Goal: Task Accomplishment & Management: Complete application form

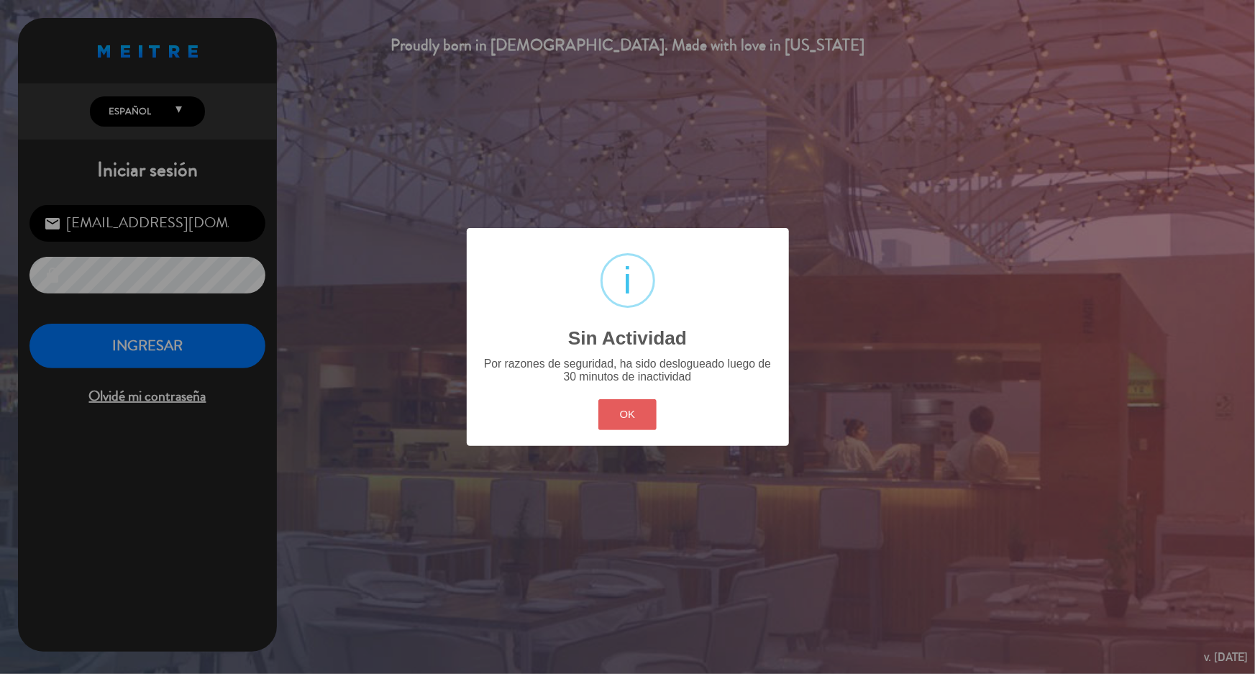
drag, startPoint x: 630, startPoint y: 422, endPoint x: 604, endPoint y: 407, distance: 30.0
click at [628, 416] on button "OK" at bounding box center [627, 414] width 58 height 31
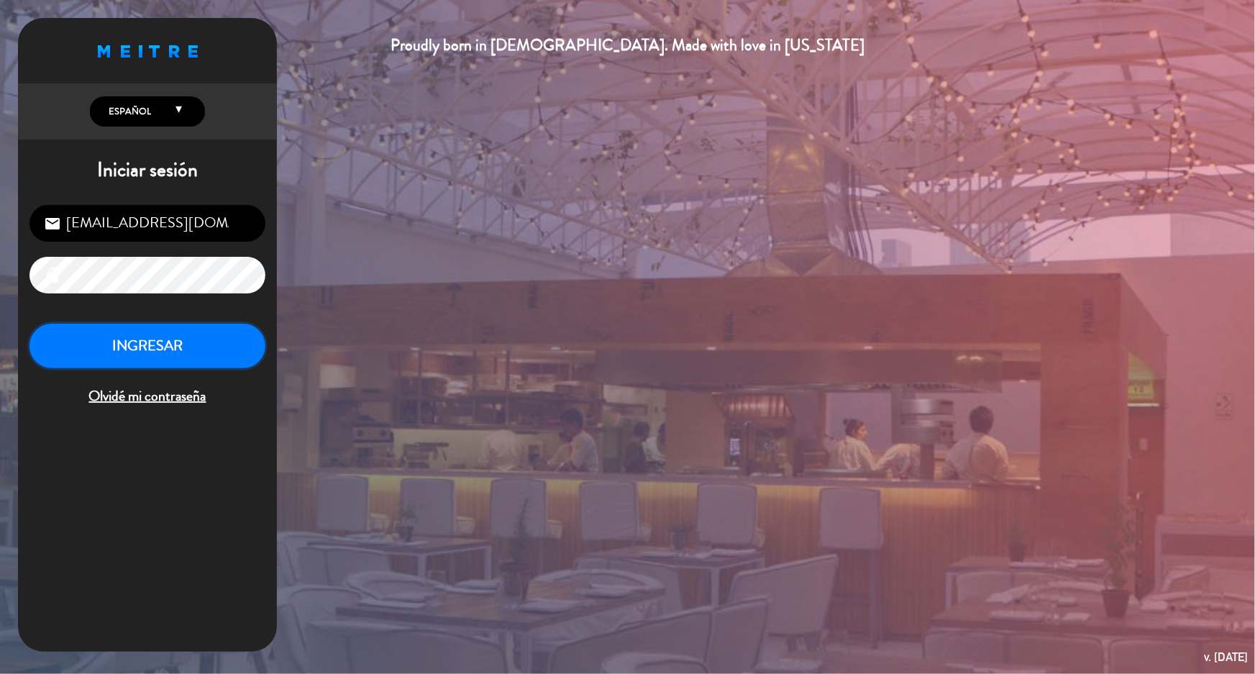
click at [229, 346] on button "INGRESAR" at bounding box center [147, 346] width 236 height 45
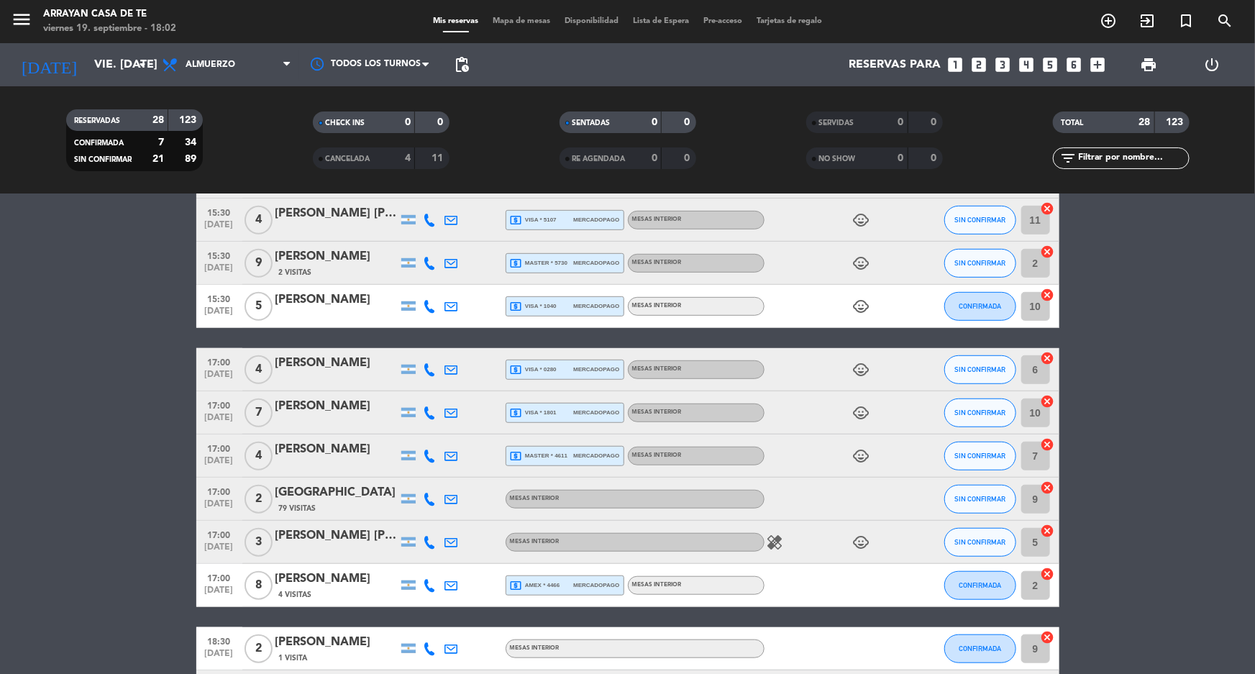
scroll to position [719, 0]
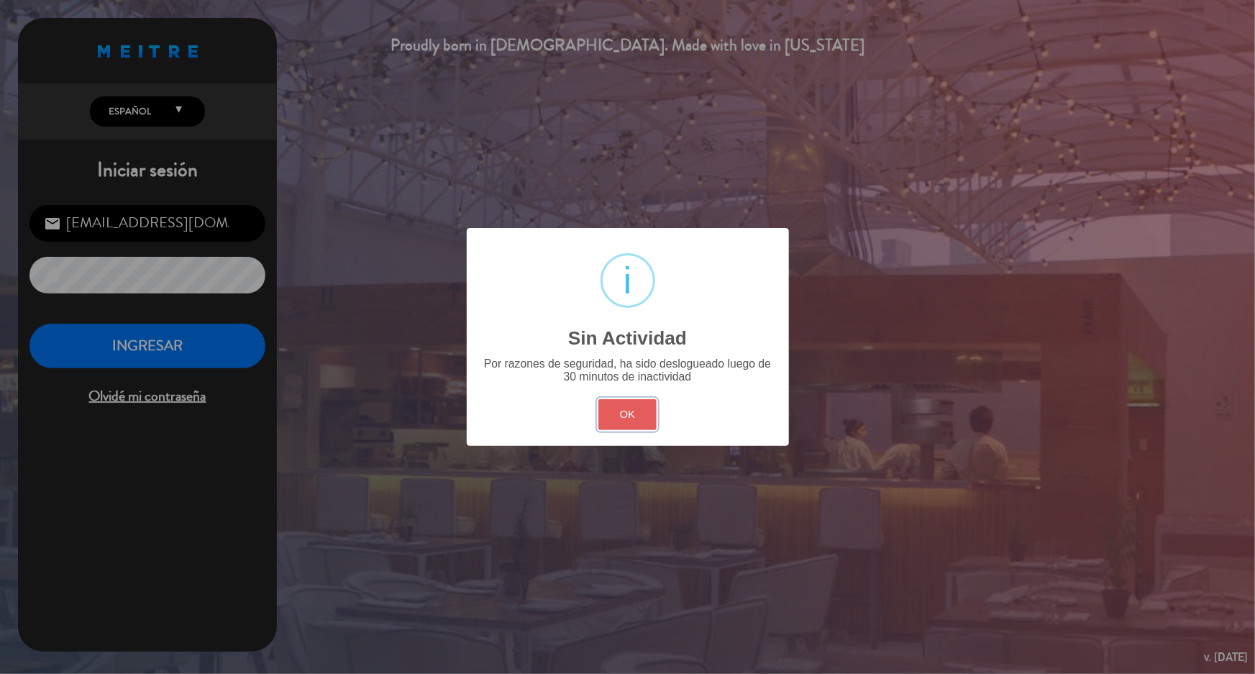
click at [639, 421] on button "OK" at bounding box center [627, 414] width 58 height 31
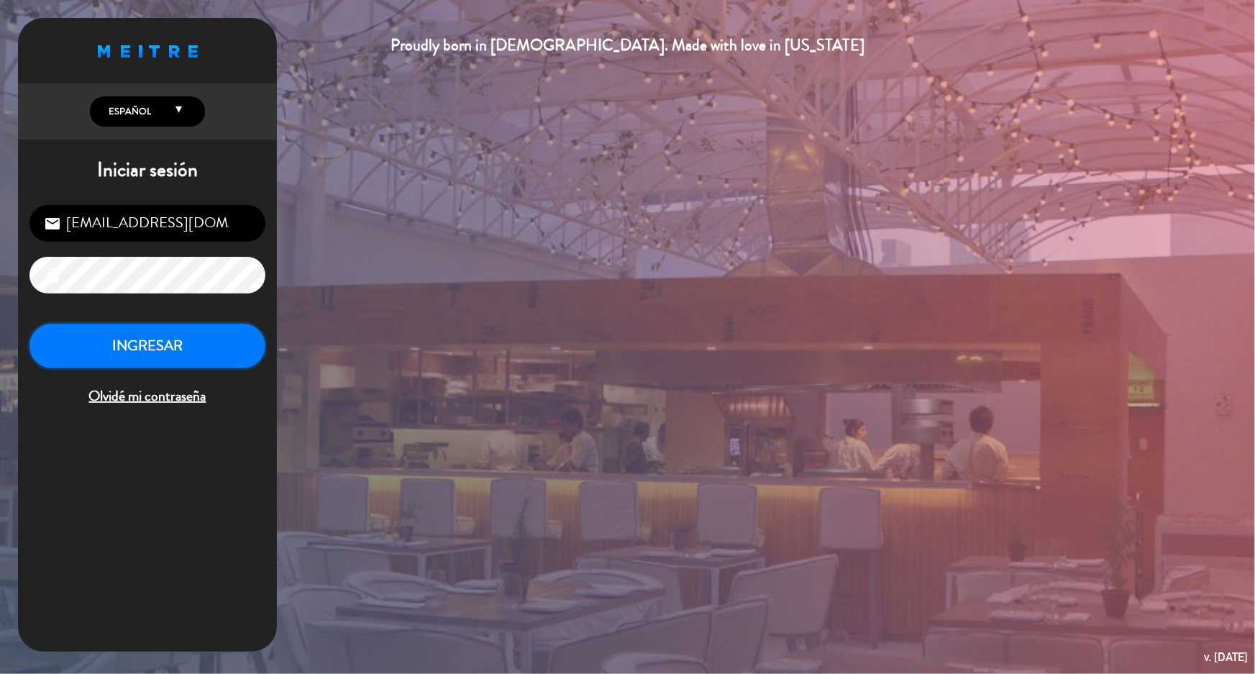
click at [179, 350] on button "INGRESAR" at bounding box center [147, 346] width 236 height 45
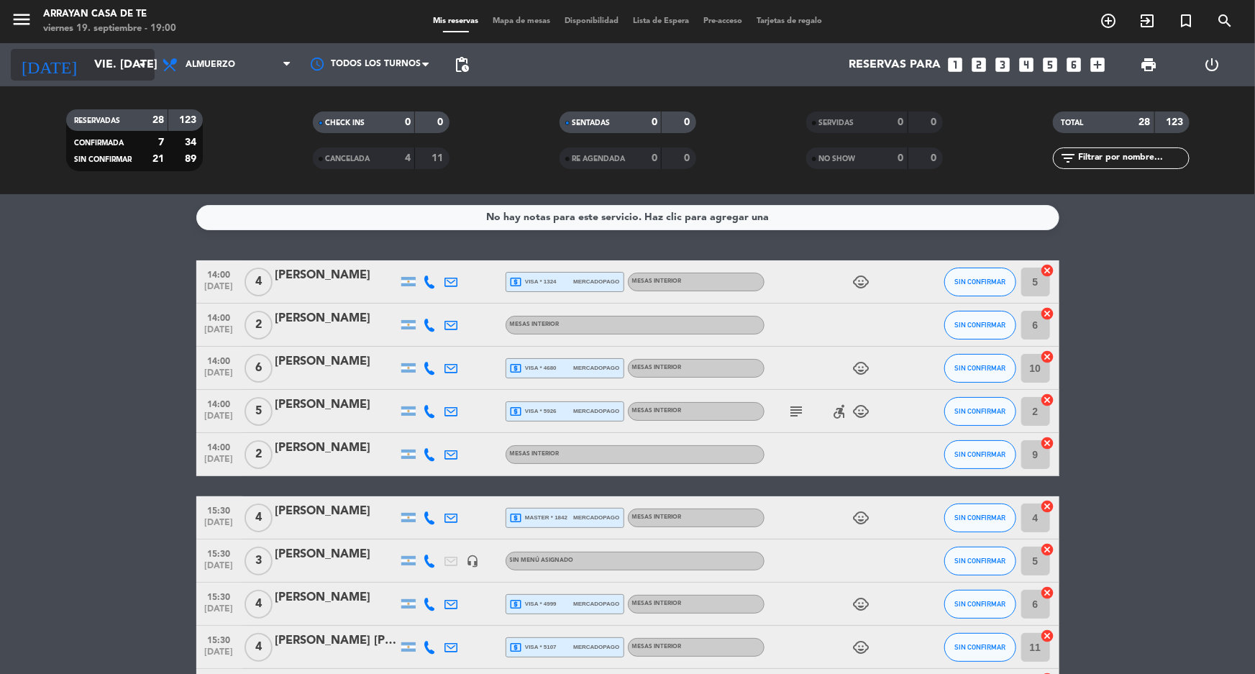
click at [142, 71] on icon "arrow_drop_down" at bounding box center [142, 64] width 17 height 17
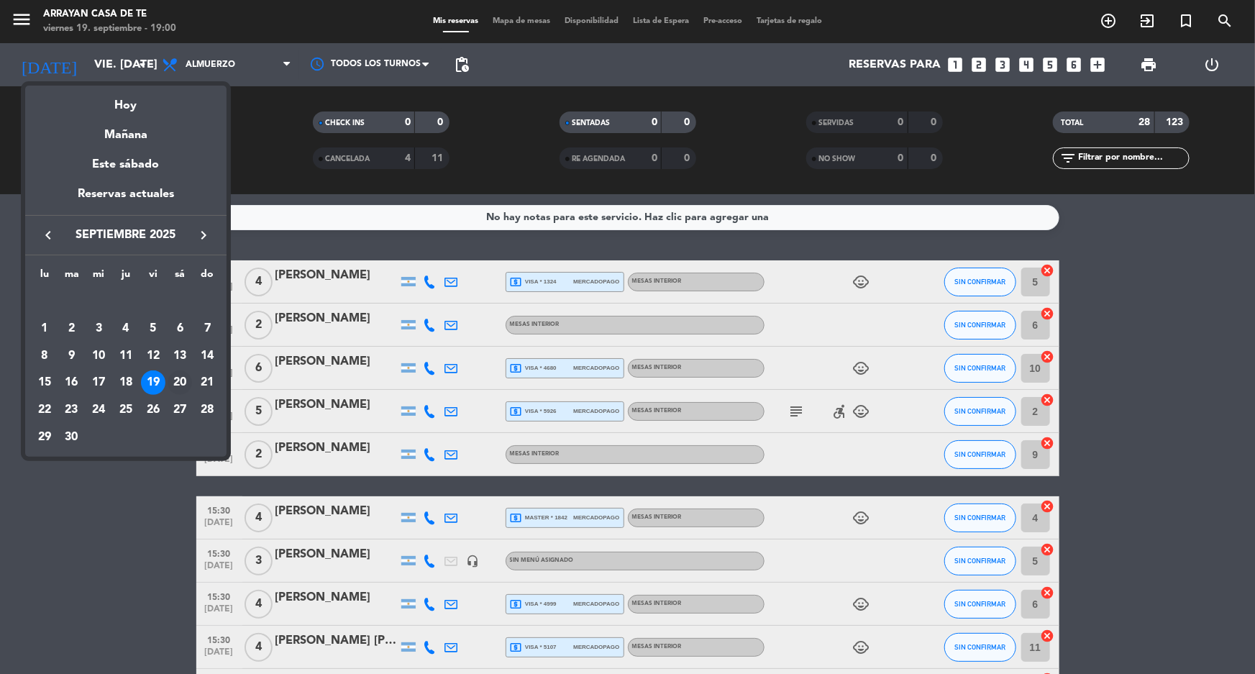
click at [179, 380] on div "20" at bounding box center [180, 382] width 24 height 24
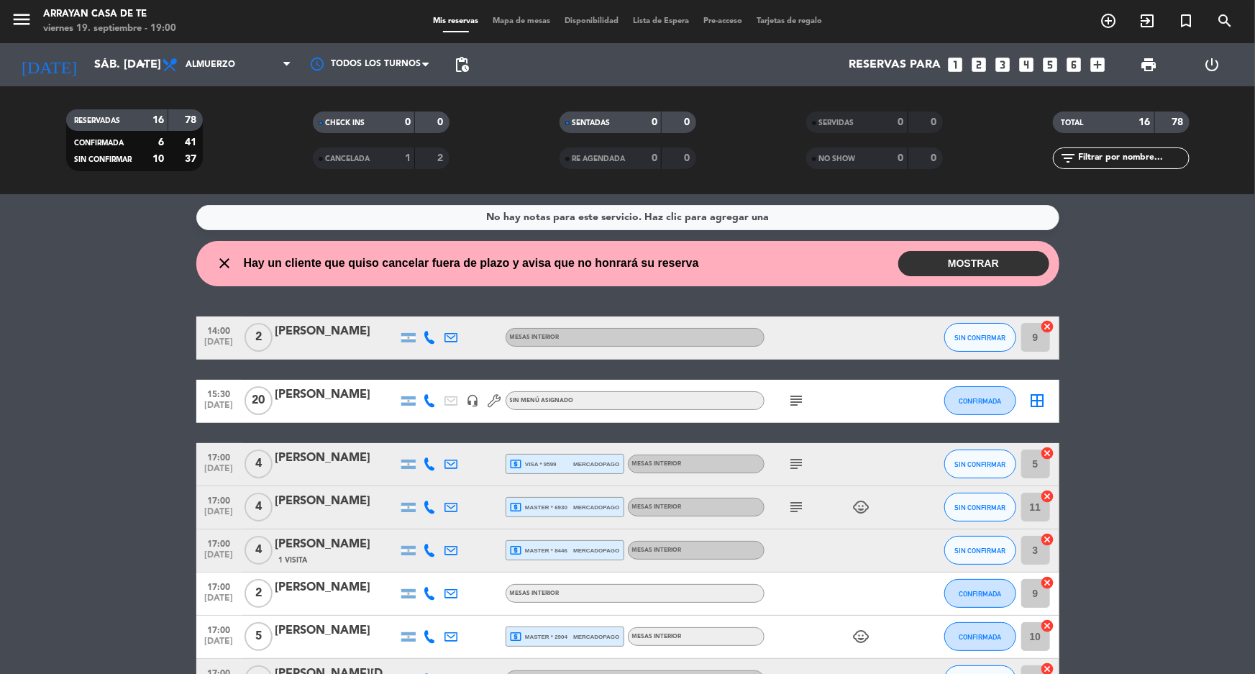
click at [938, 262] on button "MOSTRAR" at bounding box center [973, 263] width 151 height 25
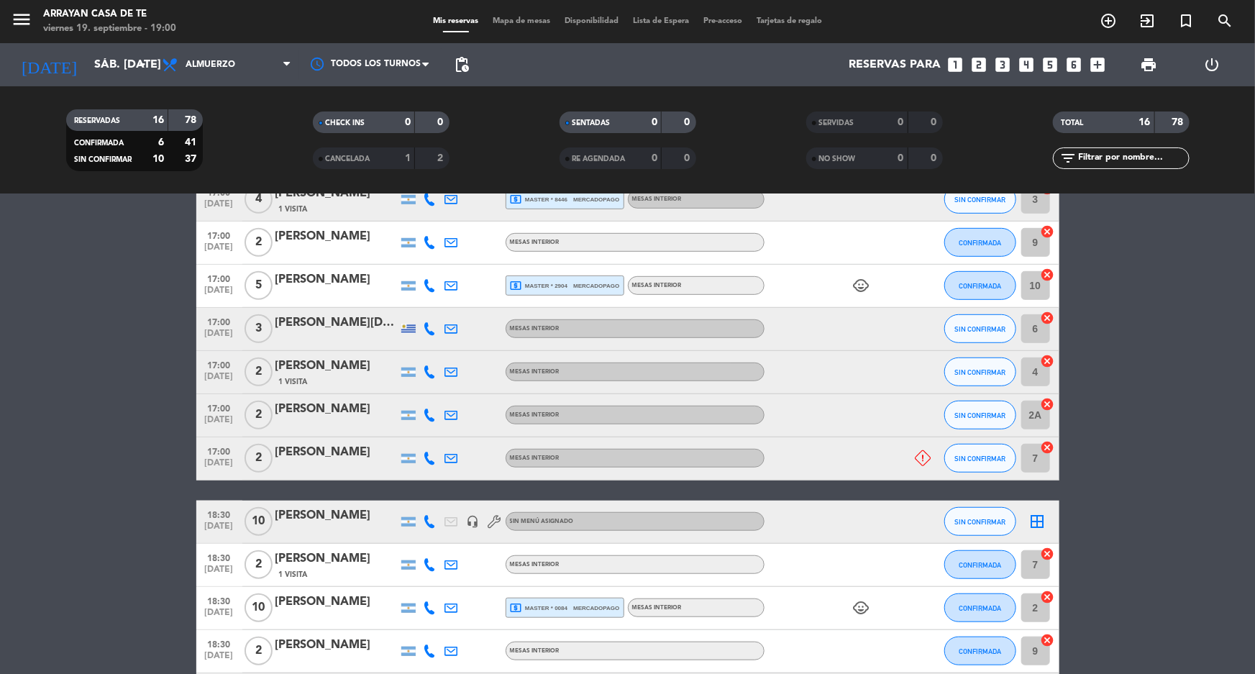
scroll to position [532, 0]
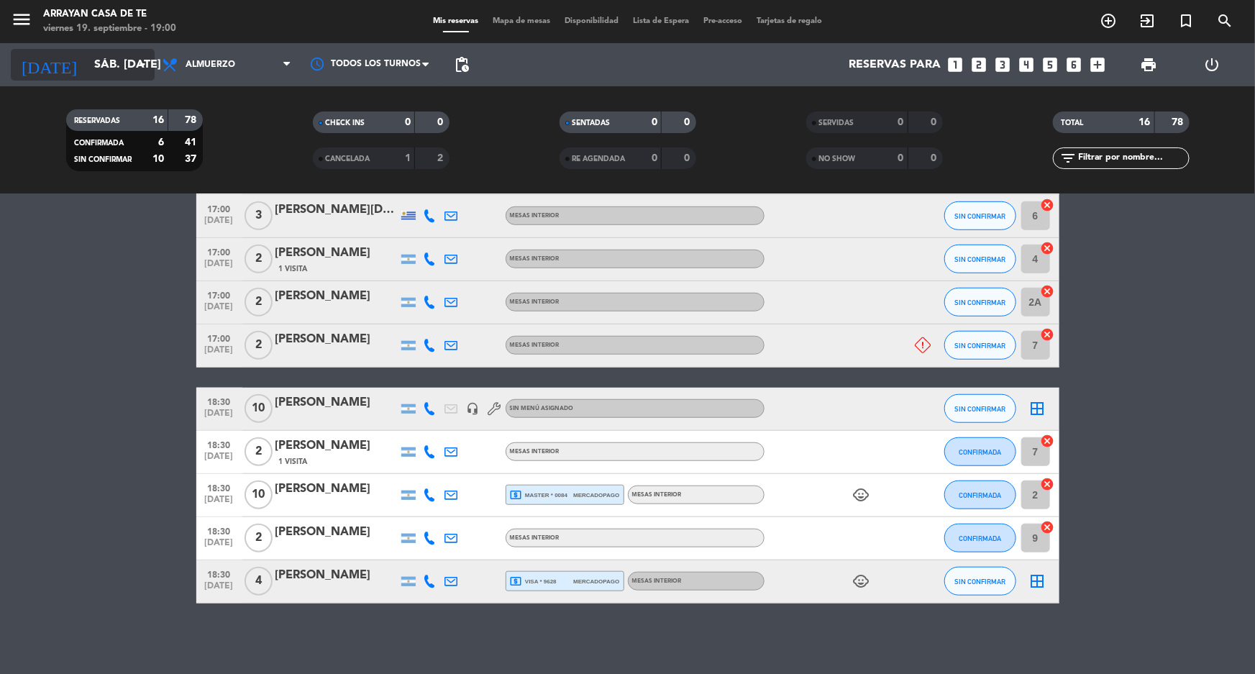
click at [118, 60] on input "sáb. [DATE]" at bounding box center [163, 65] width 152 height 28
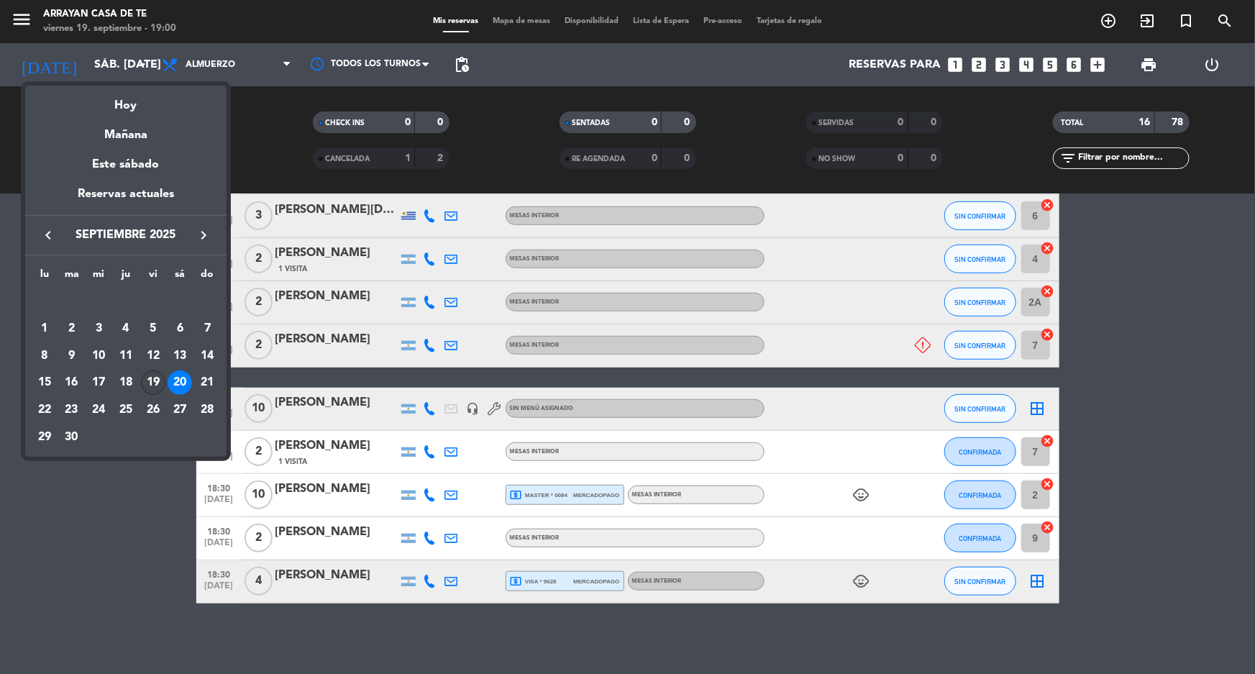
click at [150, 388] on div "19" at bounding box center [153, 382] width 24 height 24
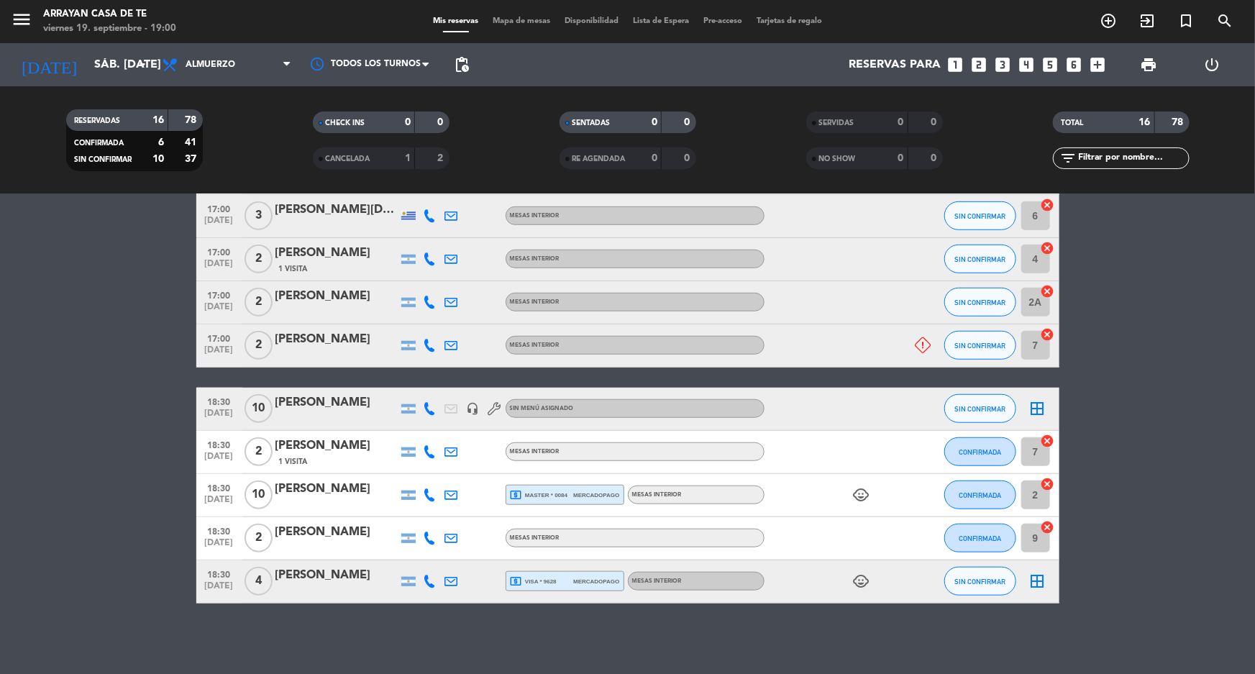
type input "vie. [DATE]"
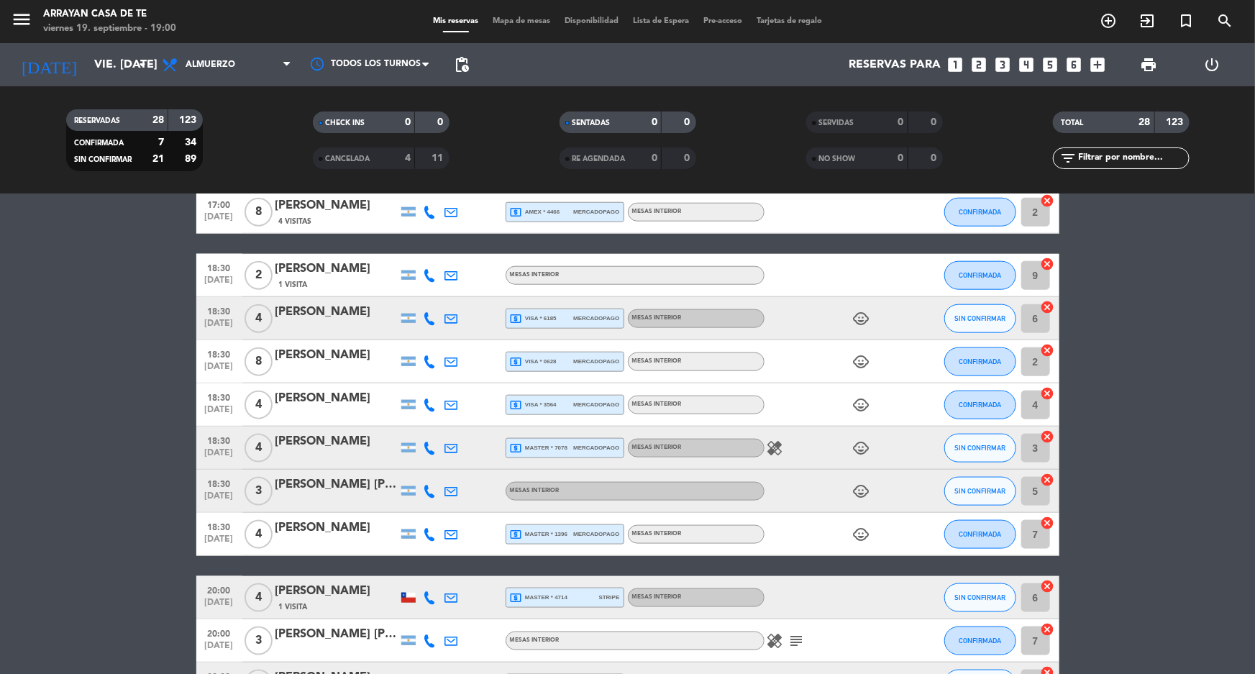
scroll to position [946, 0]
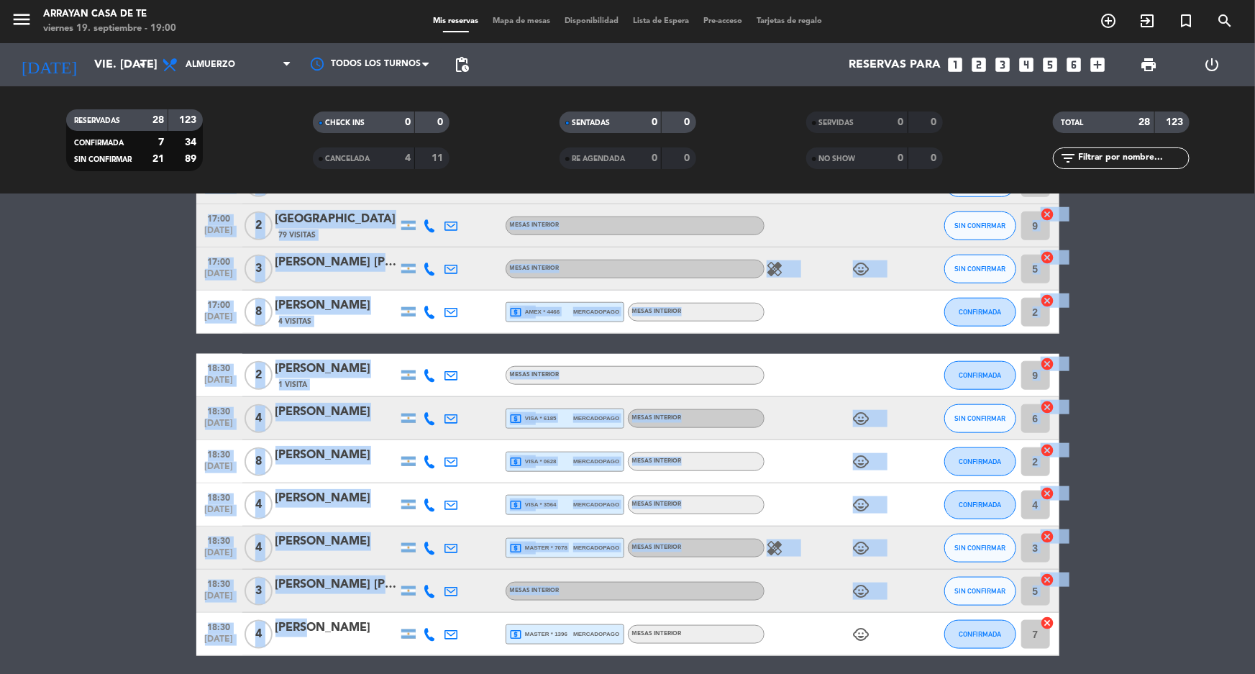
drag, startPoint x: 298, startPoint y: 386, endPoint x: 132, endPoint y: 323, distance: 178.4
click at [130, 288] on bookings-row "14:00 [DATE] 4 [PERSON_NAME] local_atm visa * 1324 mercadopago MESAS INTERIOR c…" at bounding box center [627, 204] width 1255 height 1289
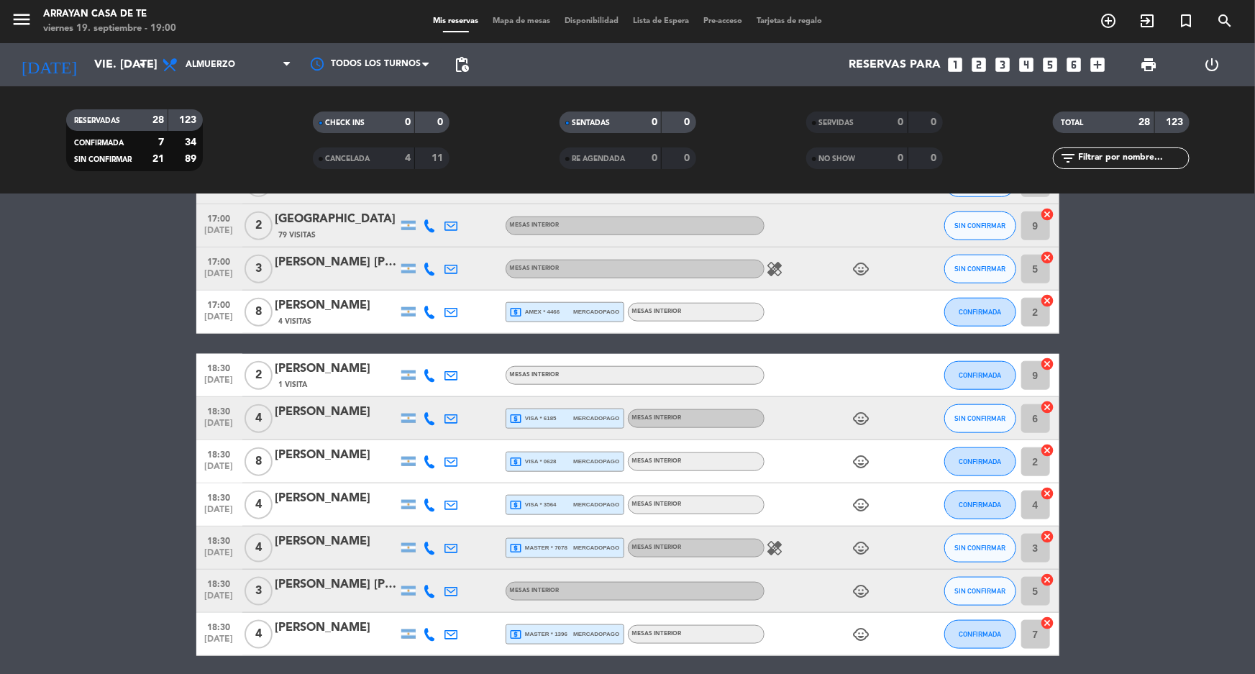
click at [132, 380] on bookings-row "14:00 [DATE] 4 [PERSON_NAME] local_atm visa * 1324 mercadopago MESAS INTERIOR c…" at bounding box center [627, 204] width 1255 height 1289
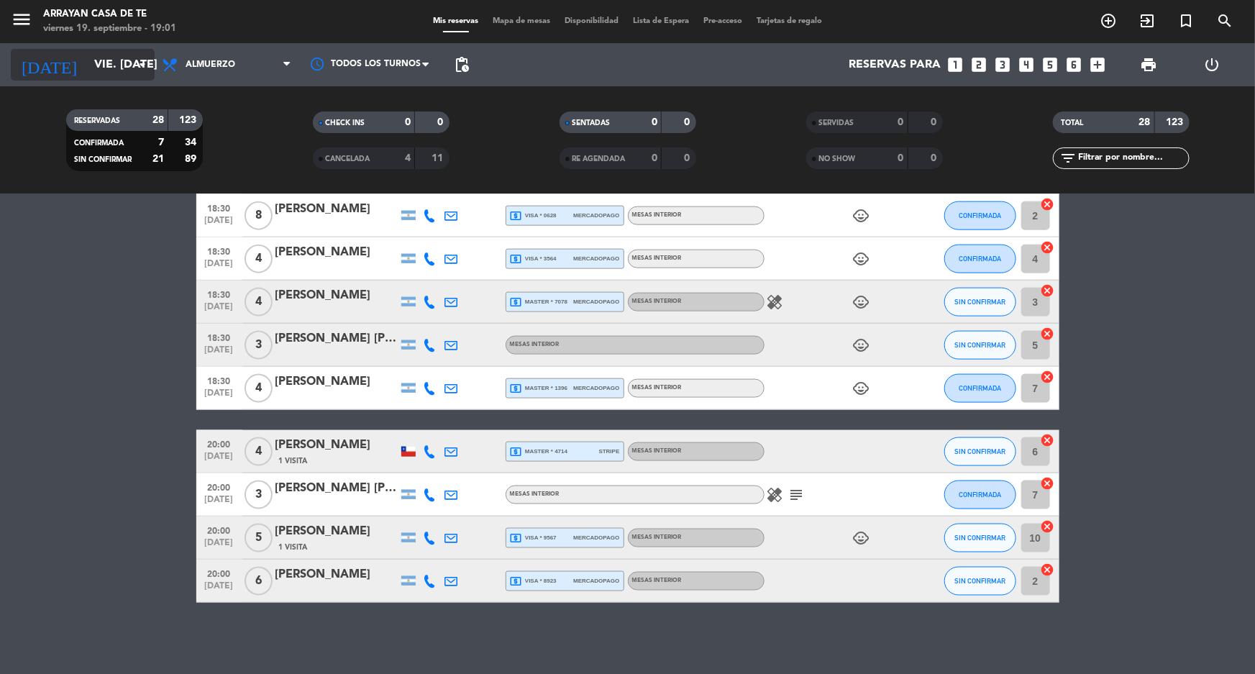
click at [128, 63] on input "vie. [DATE]" at bounding box center [163, 65] width 152 height 28
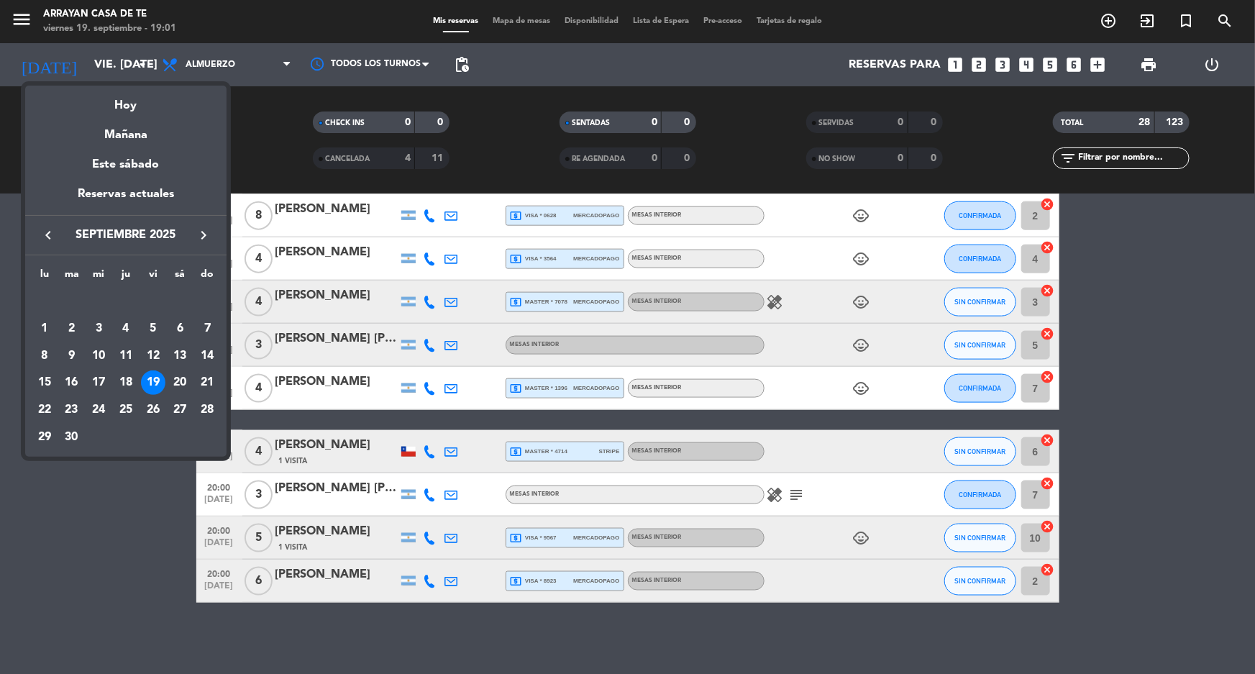
drag, startPoint x: 119, startPoint y: 523, endPoint x: 209, endPoint y: 201, distance: 334.3
click at [118, 522] on div at bounding box center [627, 337] width 1255 height 674
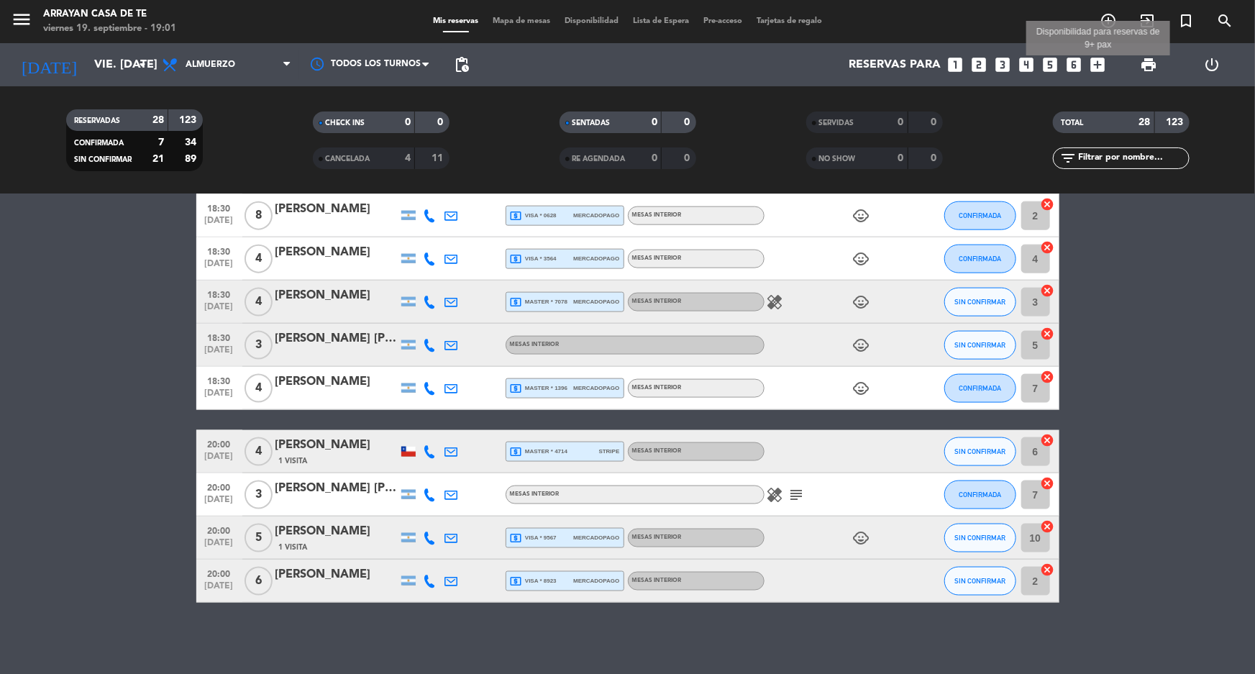
click at [1097, 70] on icon "add_box" at bounding box center [1097, 64] width 19 height 19
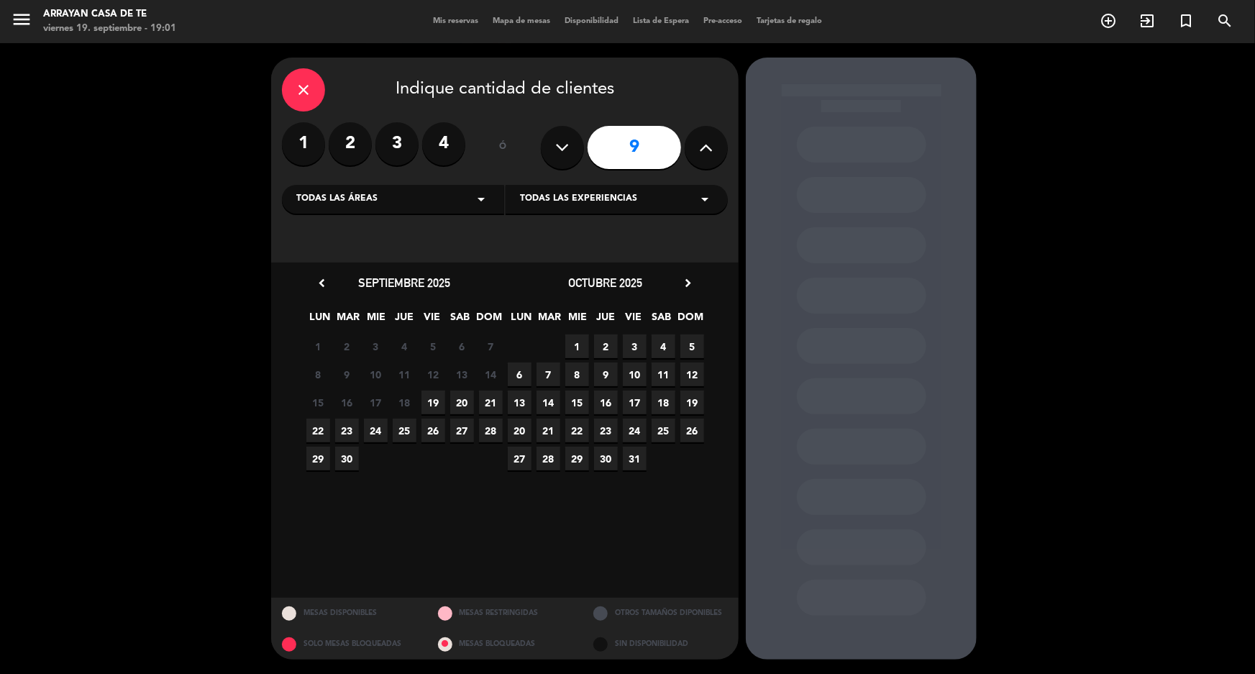
click at [437, 149] on label "4" at bounding box center [443, 143] width 43 height 43
click at [437, 403] on span "19 •" at bounding box center [433, 402] width 24 height 24
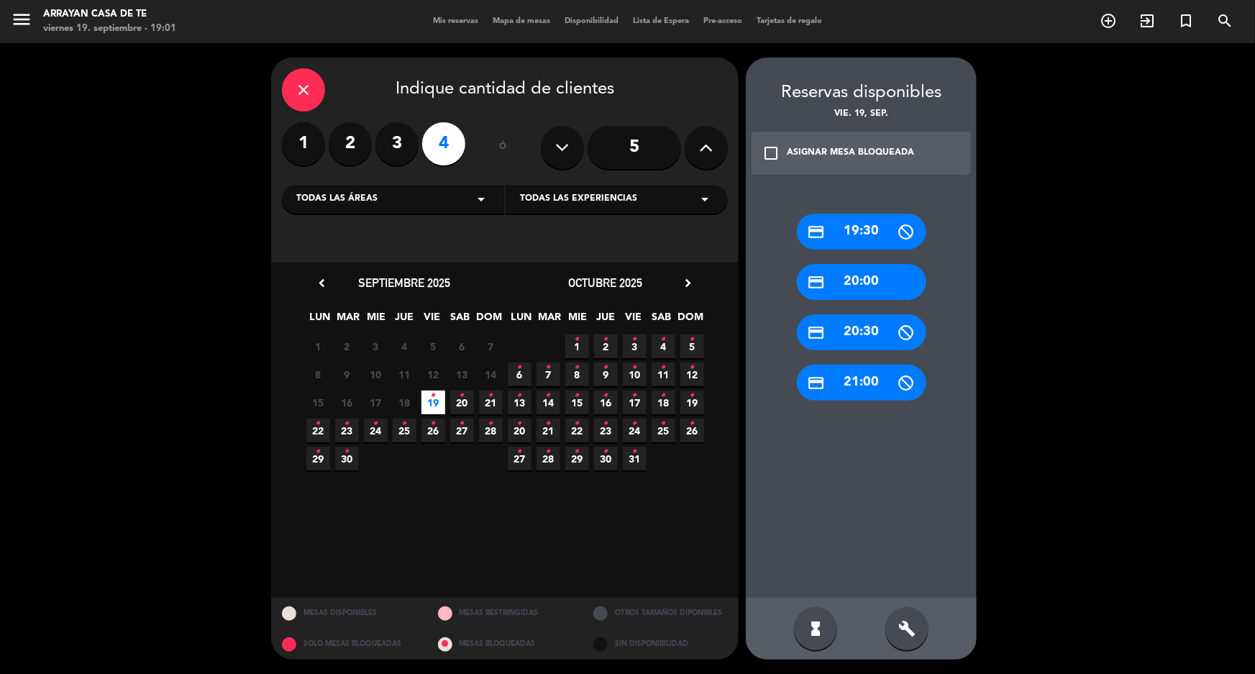
click at [797, 194] on div "credit_card 19:30 credit_card 20:00 credit_card 20:30 credit_card 21:00" at bounding box center [861, 391] width 231 height 413
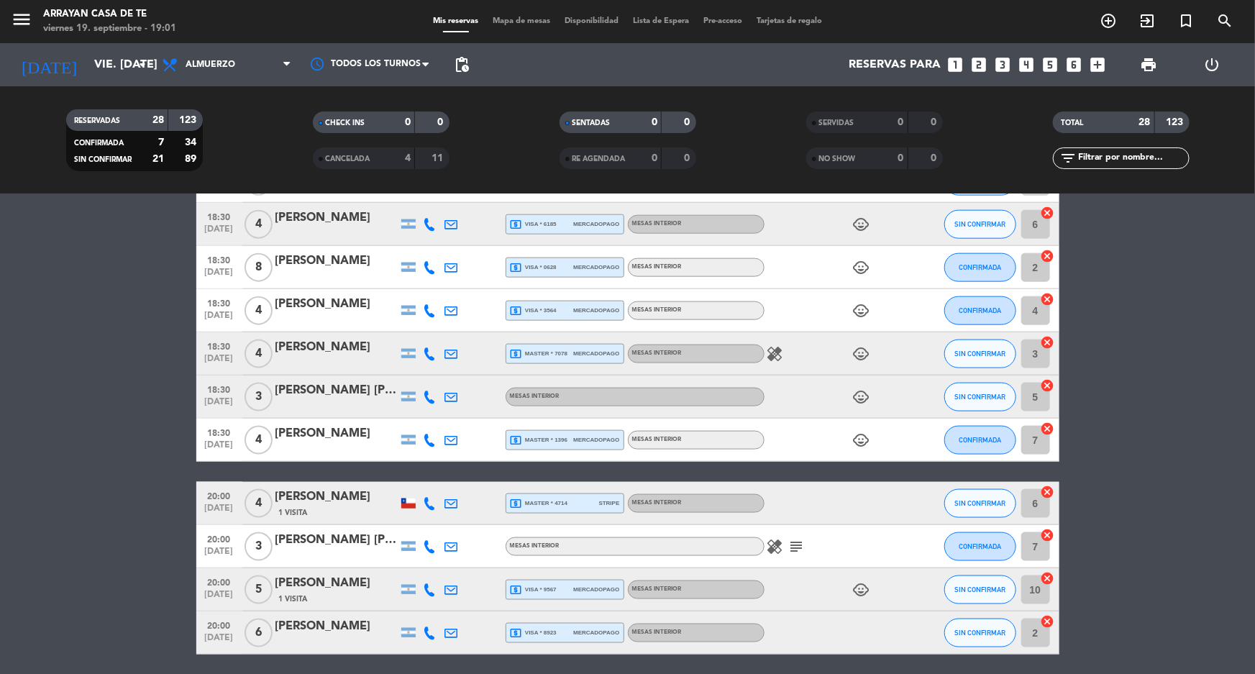
scroll to position [946, 0]
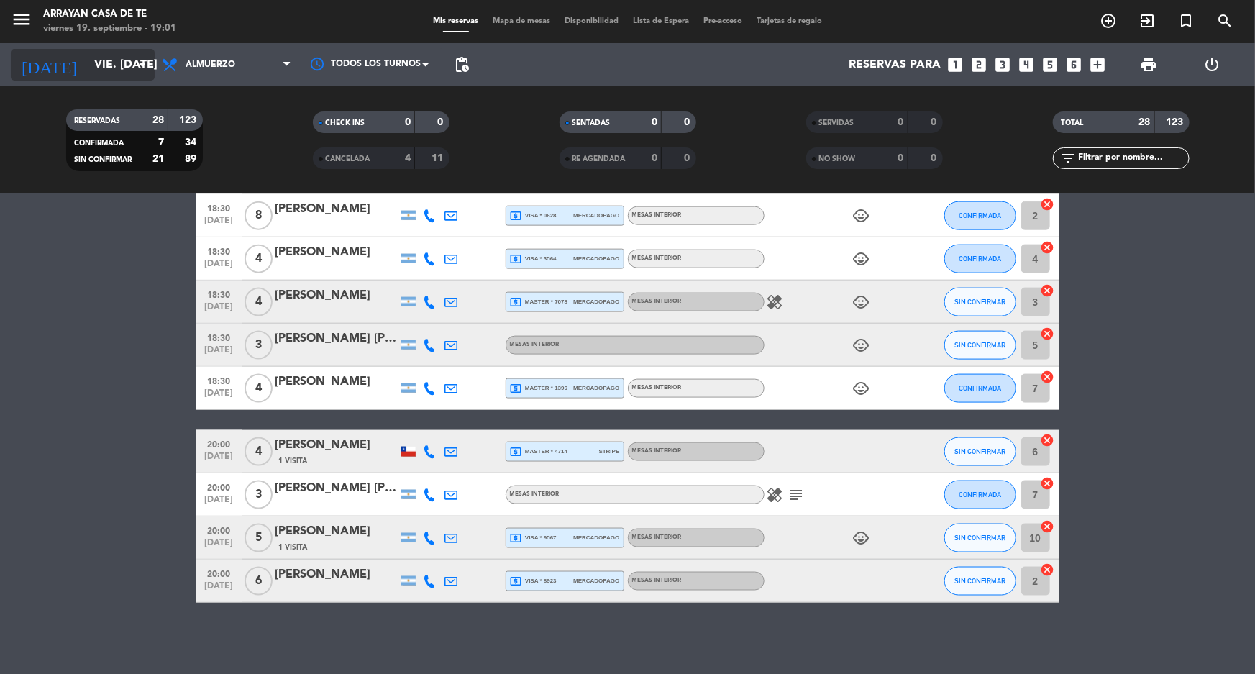
click at [134, 65] on icon "arrow_drop_down" at bounding box center [142, 64] width 17 height 17
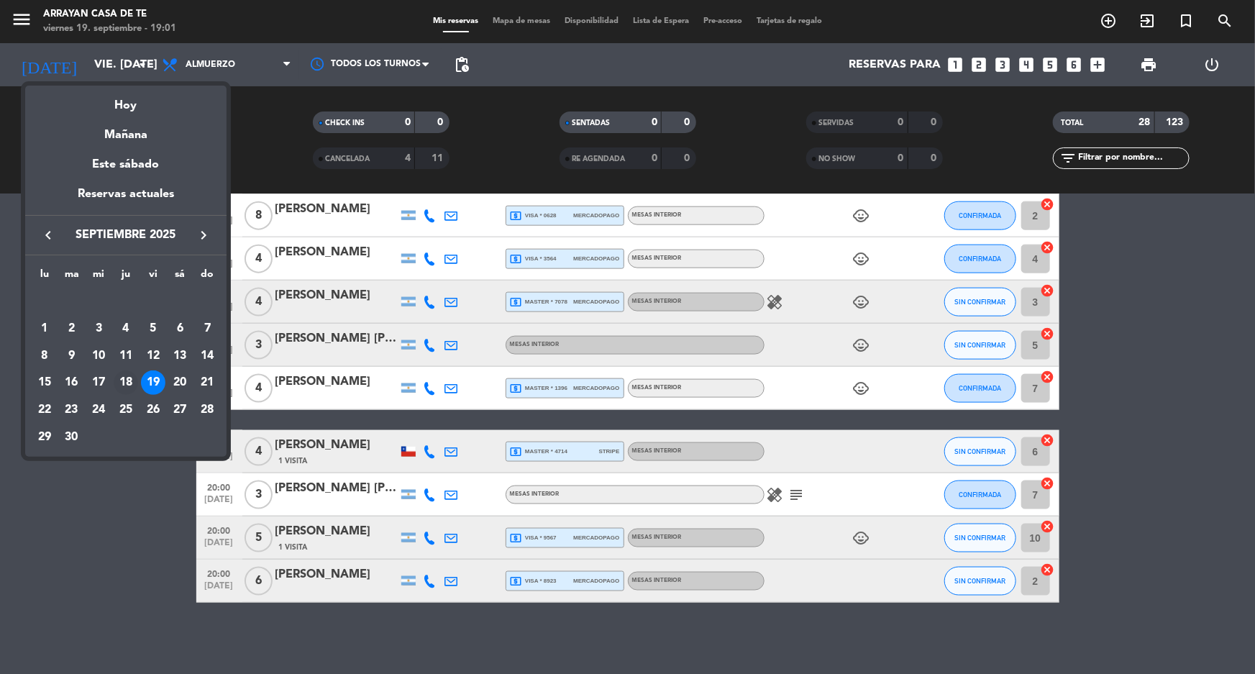
click at [129, 381] on div "18" at bounding box center [126, 382] width 24 height 24
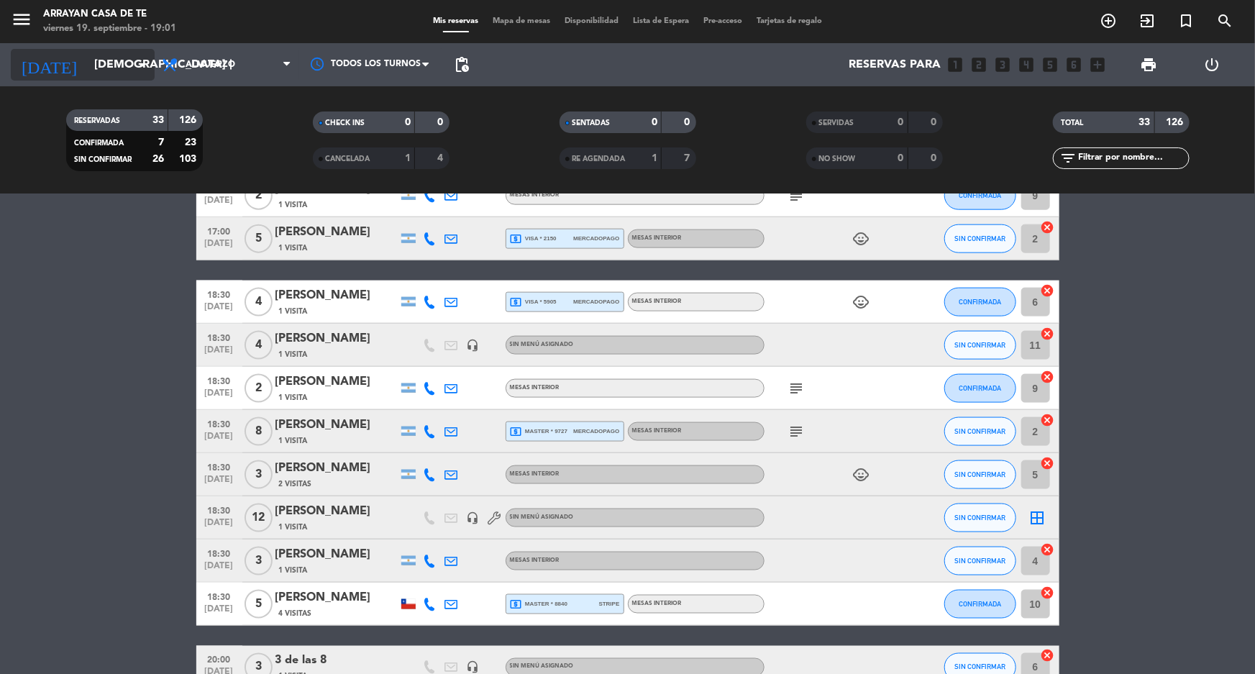
click at [125, 74] on input "[DEMOGRAPHIC_DATA] [DATE]" at bounding box center [163, 65] width 152 height 28
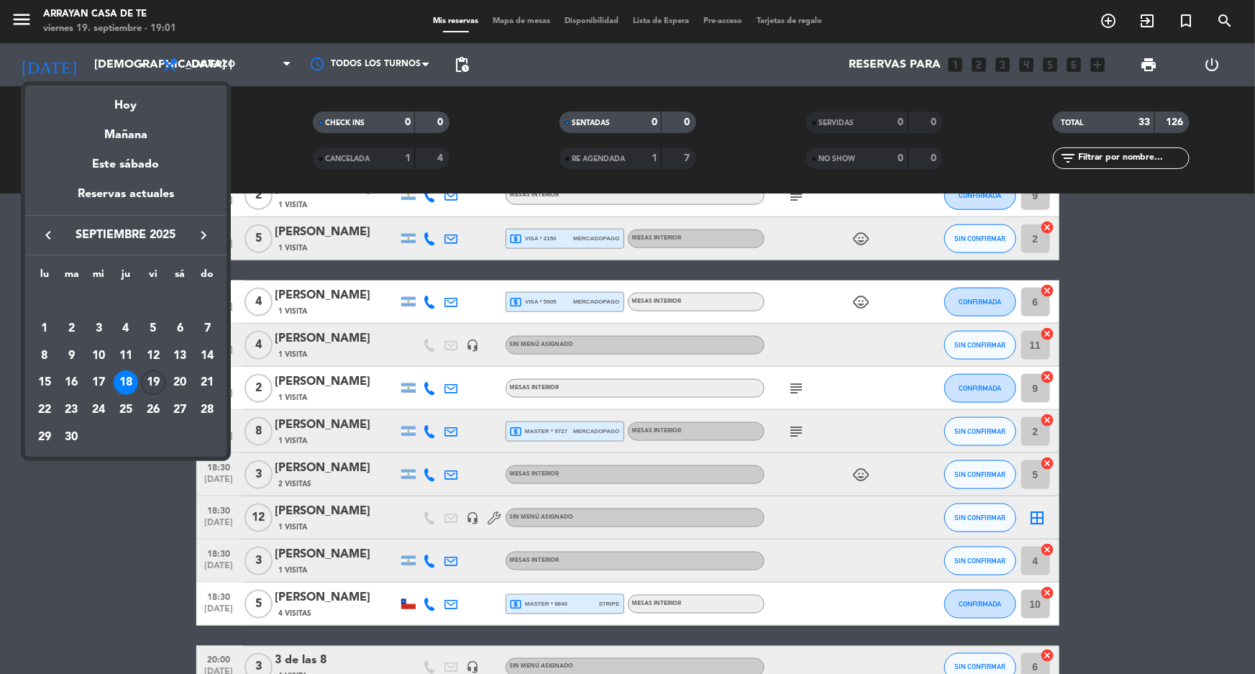
click at [151, 381] on div "19" at bounding box center [153, 382] width 24 height 24
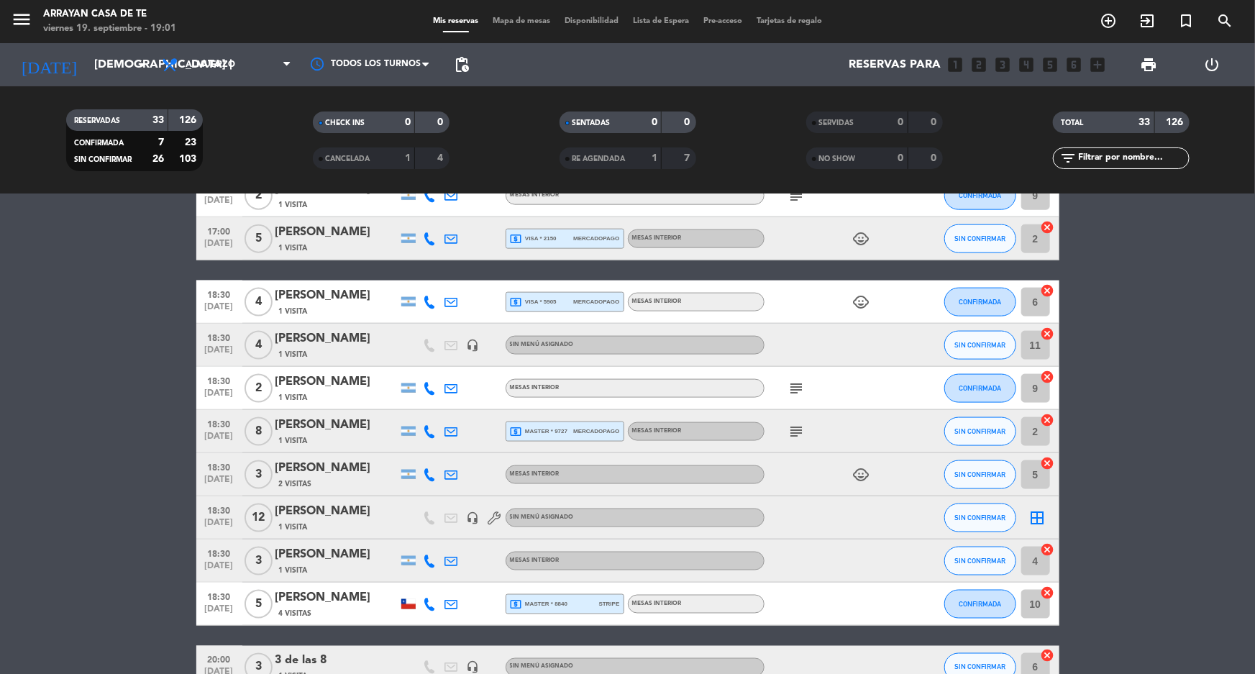
type input "vie. [DATE]"
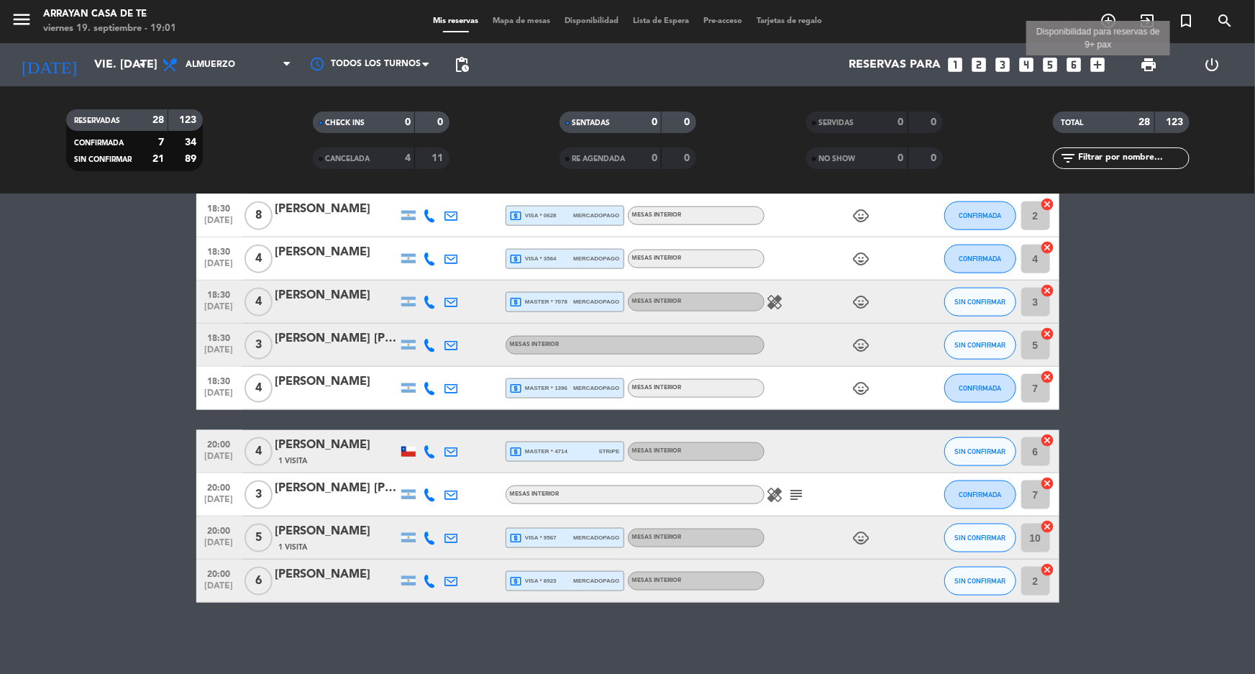
click at [1095, 67] on icon "add_box" at bounding box center [1097, 64] width 19 height 19
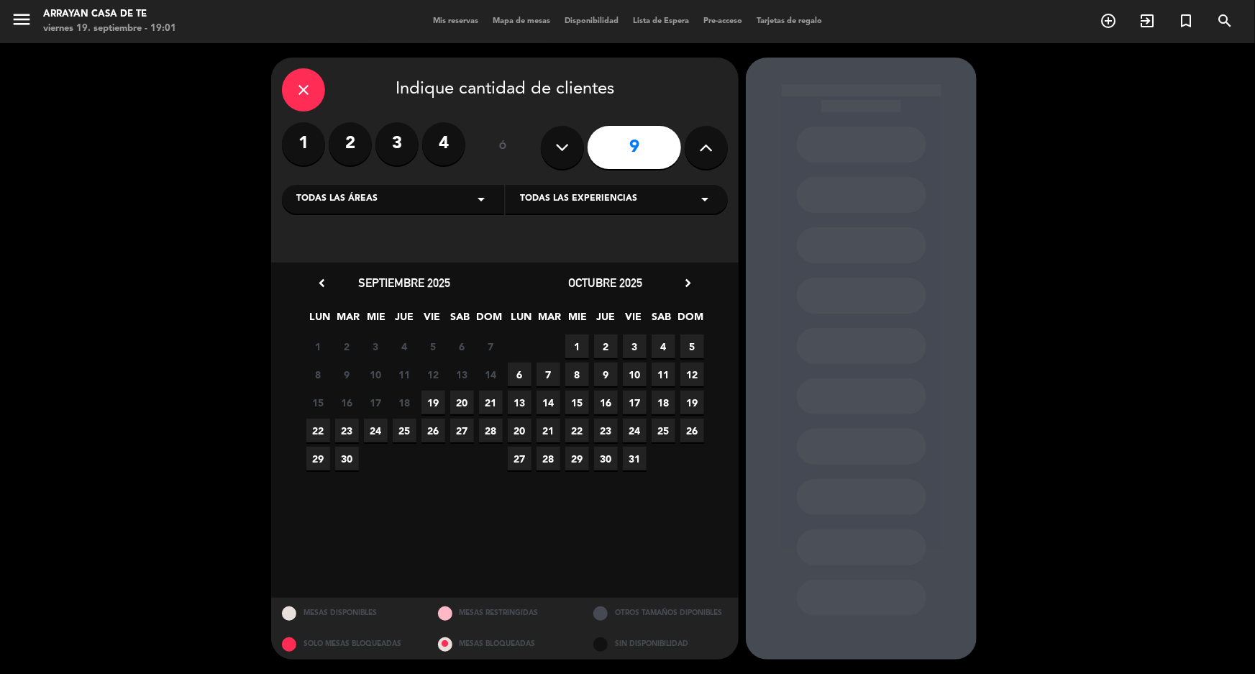
click at [448, 152] on label "4" at bounding box center [443, 143] width 43 height 43
click at [462, 399] on icon "•" at bounding box center [461, 395] width 5 height 23
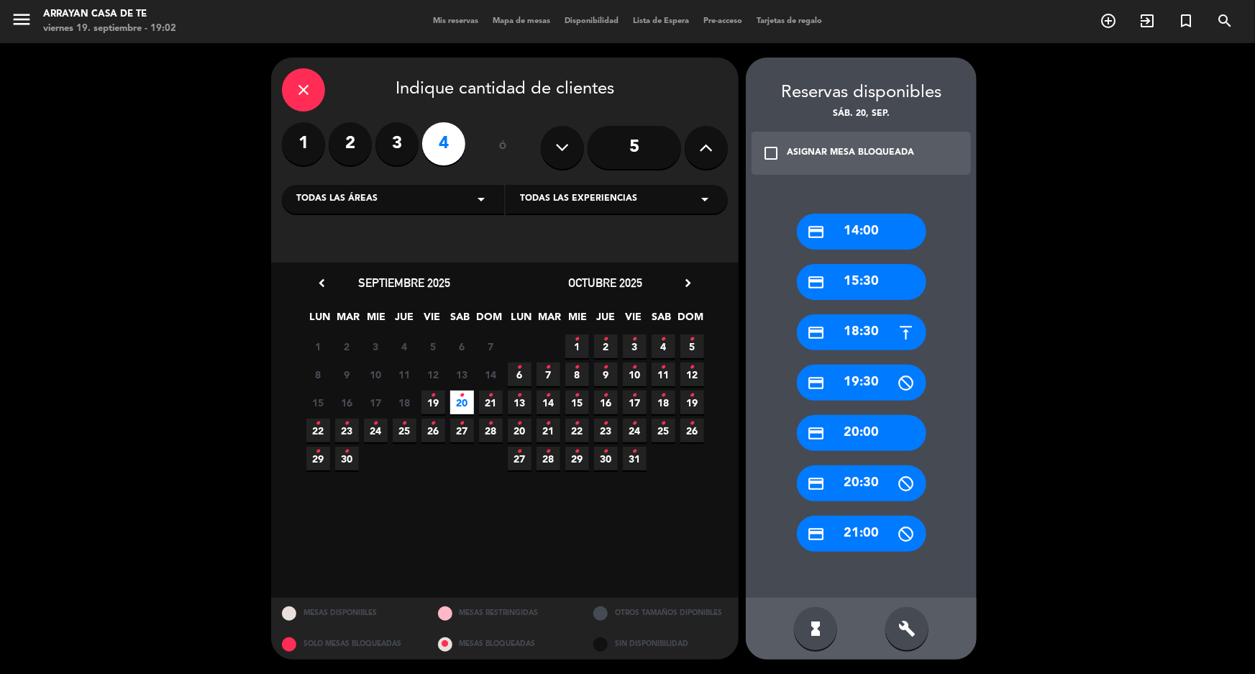
click at [882, 331] on div "credit_card 18:30" at bounding box center [861, 332] width 129 height 36
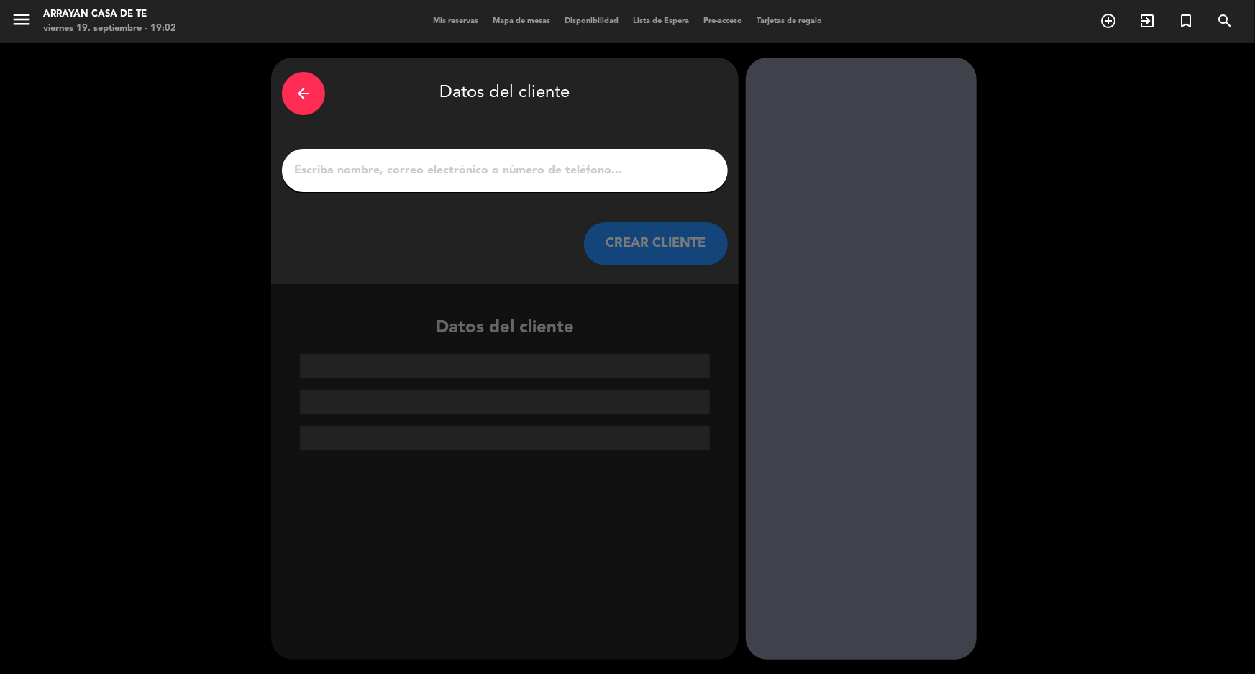
click at [489, 171] on input "1" at bounding box center [505, 170] width 424 height 20
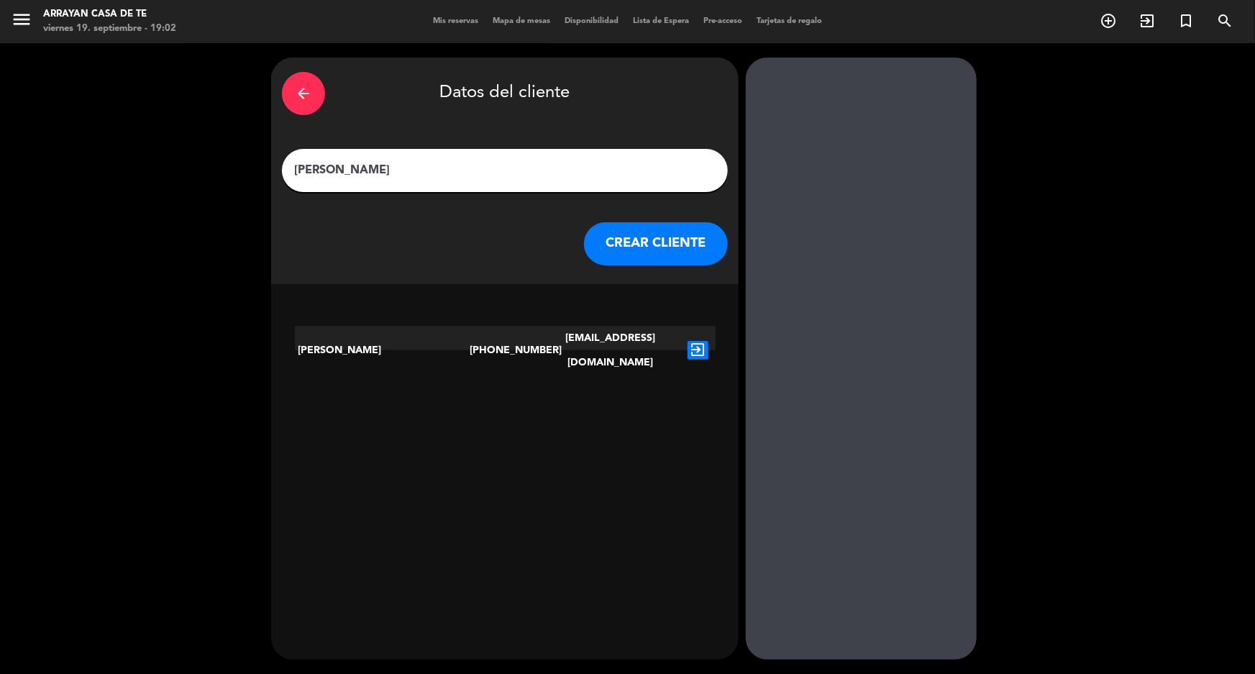
type input "[PERSON_NAME]"
drag, startPoint x: 625, startPoint y: 247, endPoint x: 431, endPoint y: 337, distance: 214.3
click at [431, 337] on div "arrow_back Datos del cliente [PERSON_NAME] [PERSON_NAME] CLIENTE [PERSON_NAME] …" at bounding box center [504, 359] width 467 height 602
click at [673, 252] on button "CREAR CLIENTE" at bounding box center [656, 243] width 144 height 43
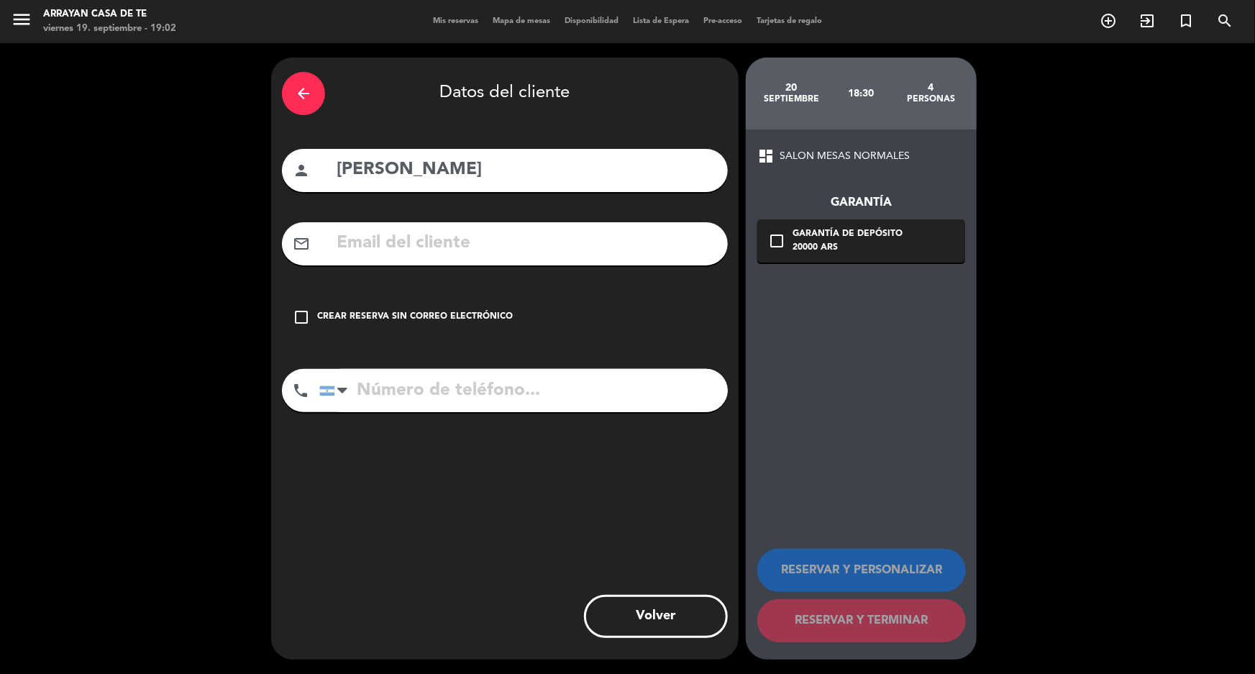
click at [398, 310] on div "Crear reserva sin correo electrónico" at bounding box center [415, 317] width 196 height 14
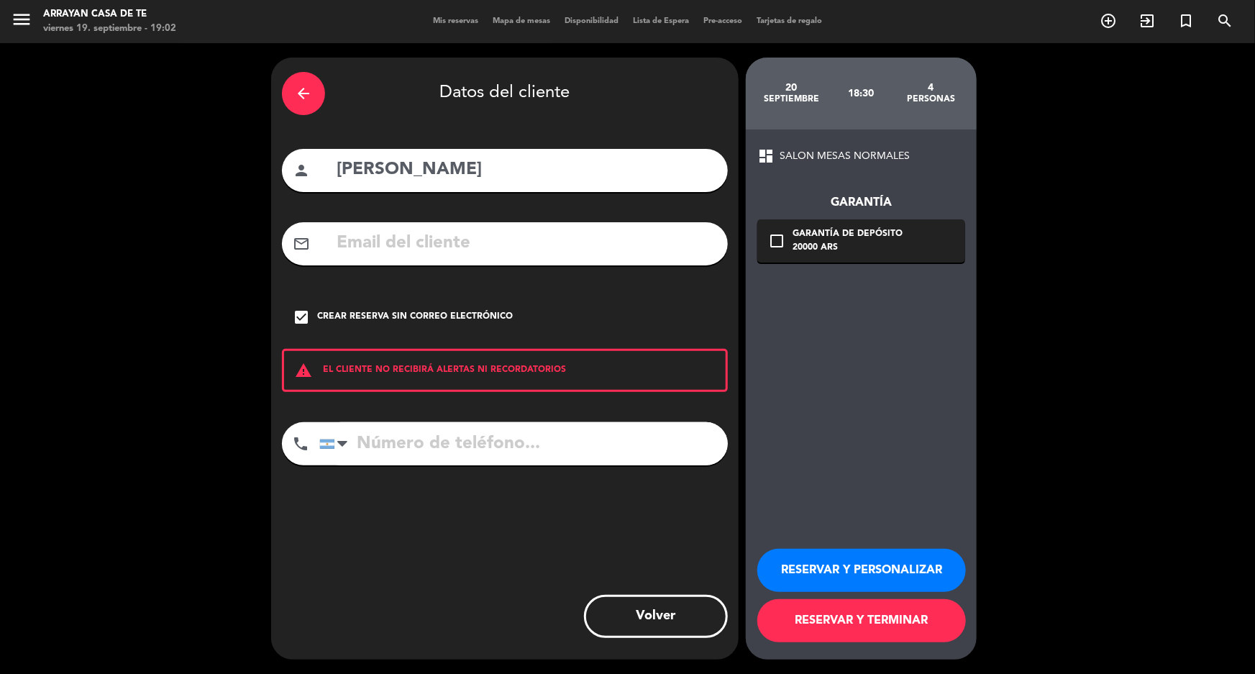
click at [782, 245] on icon "check_box_outline_blank" at bounding box center [776, 240] width 17 height 17
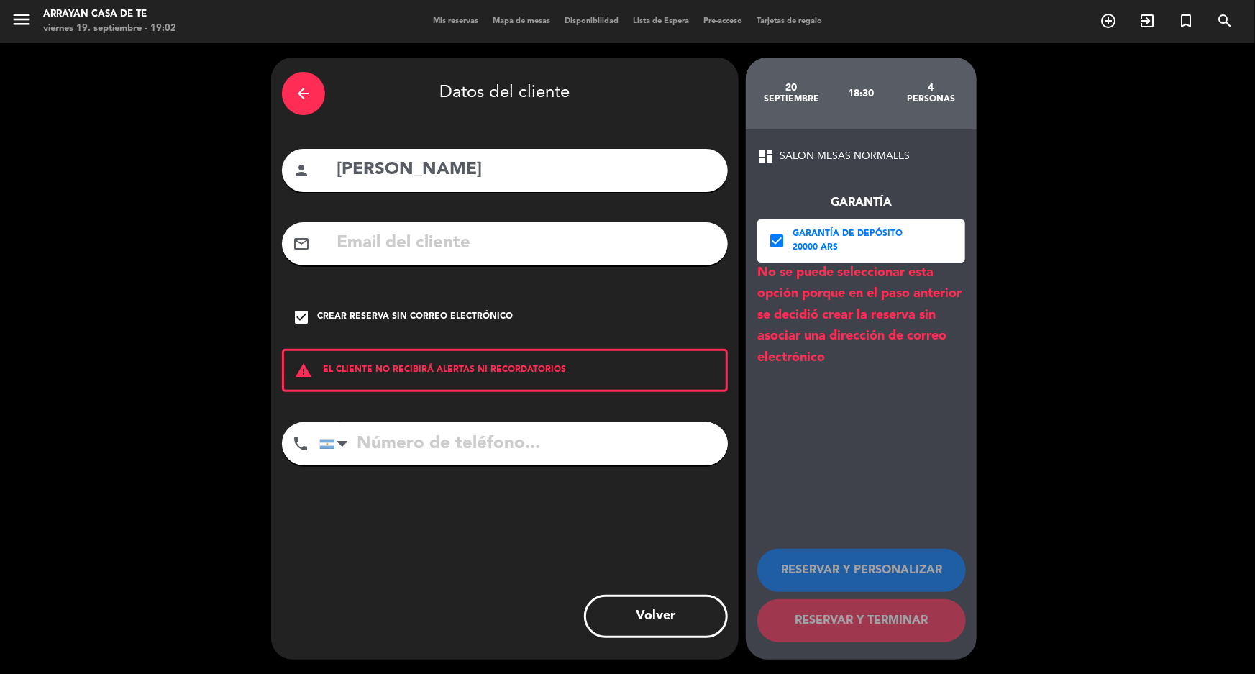
click at [791, 251] on div "check_box Garantía de depósito 20000 ARS" at bounding box center [861, 240] width 208 height 43
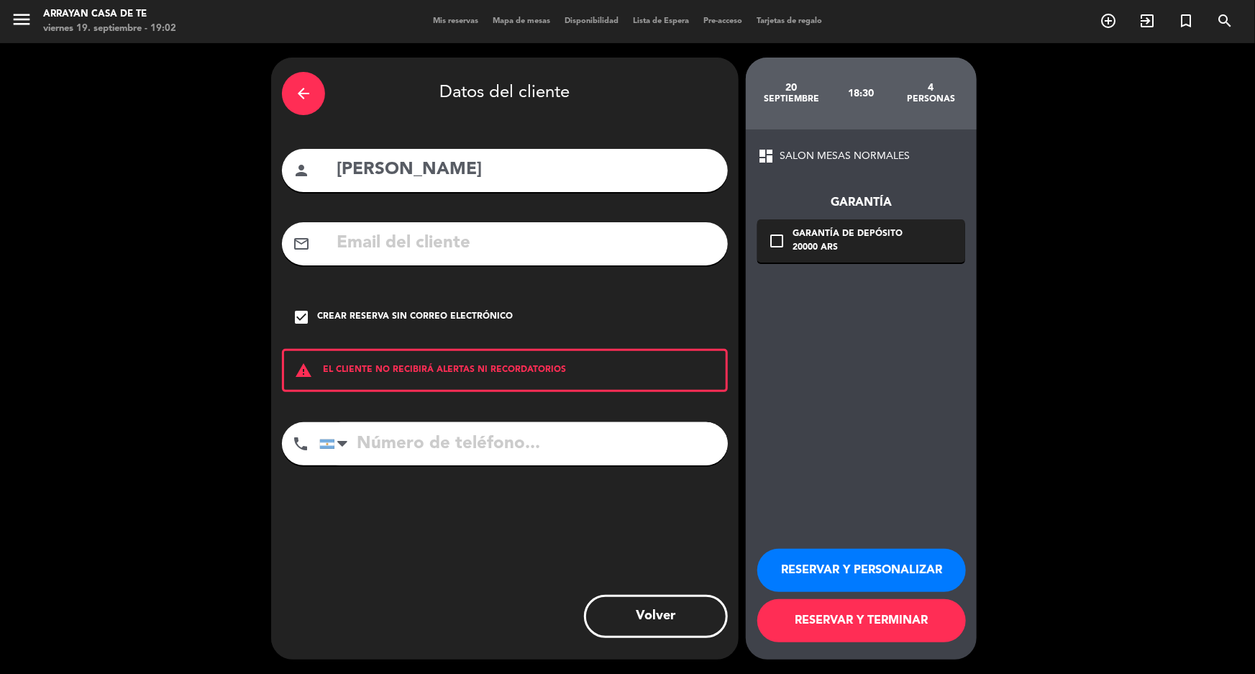
click at [839, 604] on button "RESERVAR Y TERMINAR" at bounding box center [861, 620] width 209 height 43
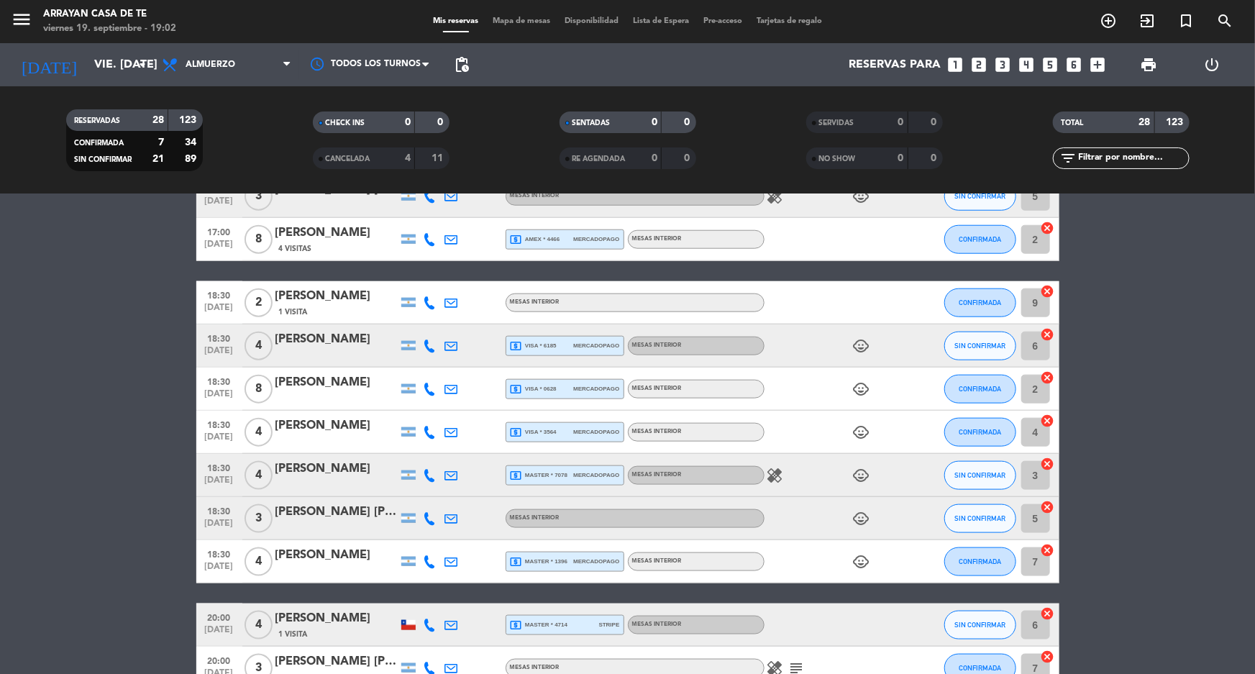
scroll to position [750, 0]
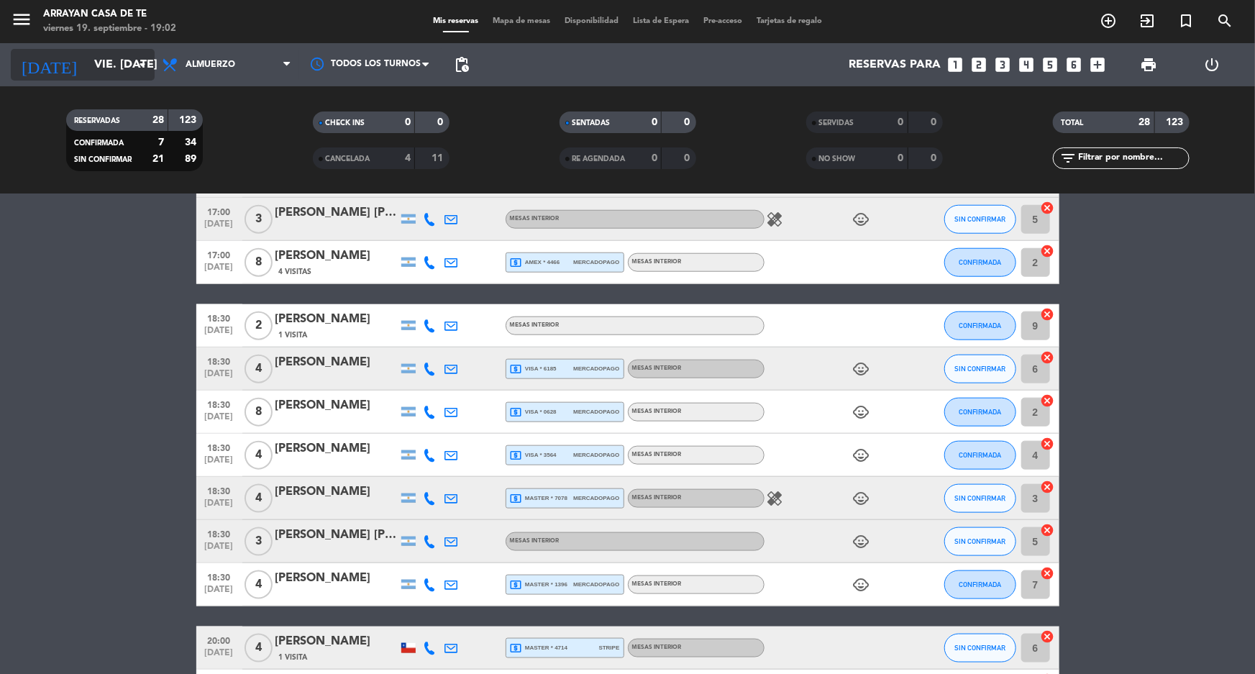
click at [140, 76] on input "vie. [DATE]" at bounding box center [163, 65] width 152 height 28
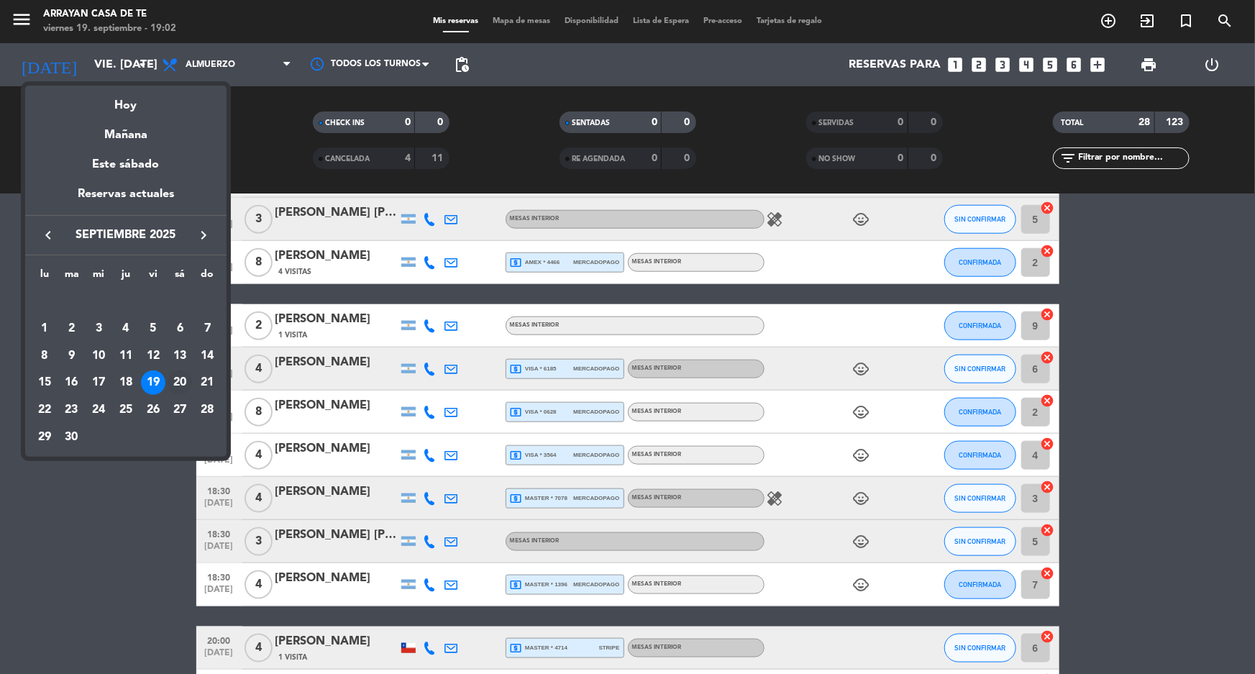
click at [186, 378] on div "20" at bounding box center [180, 382] width 24 height 24
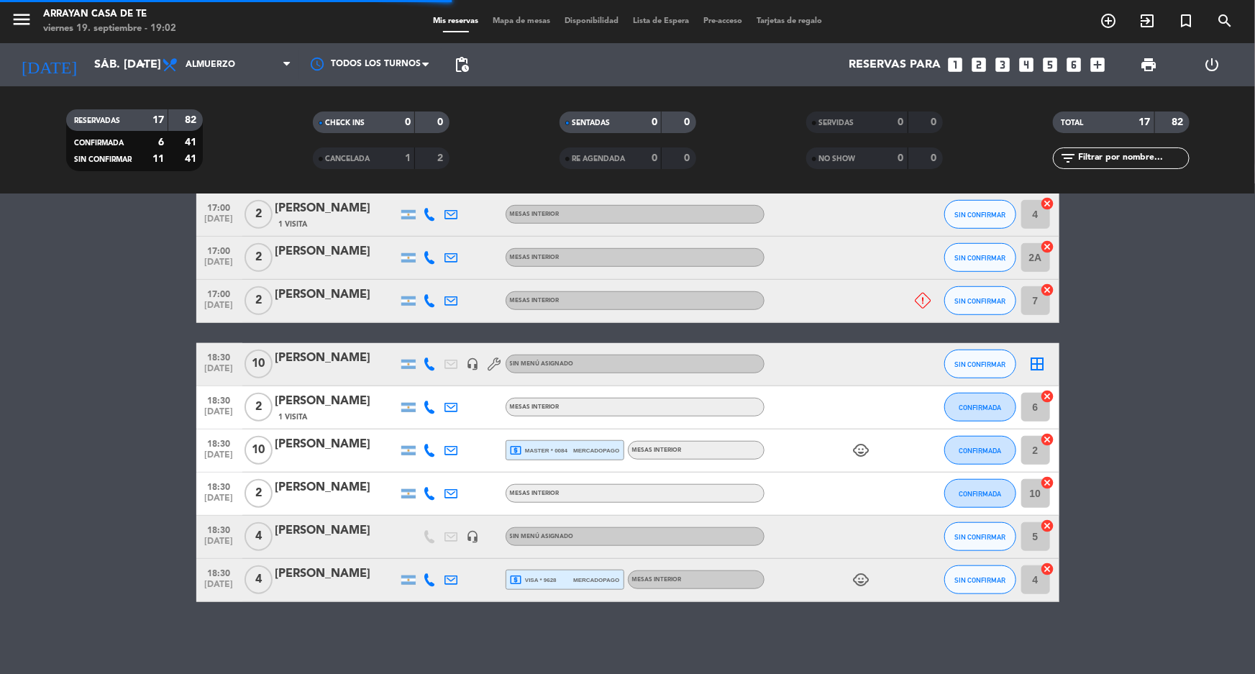
scroll to position [508, 0]
click at [87, 70] on input "sáb. [DATE]" at bounding box center [163, 65] width 152 height 28
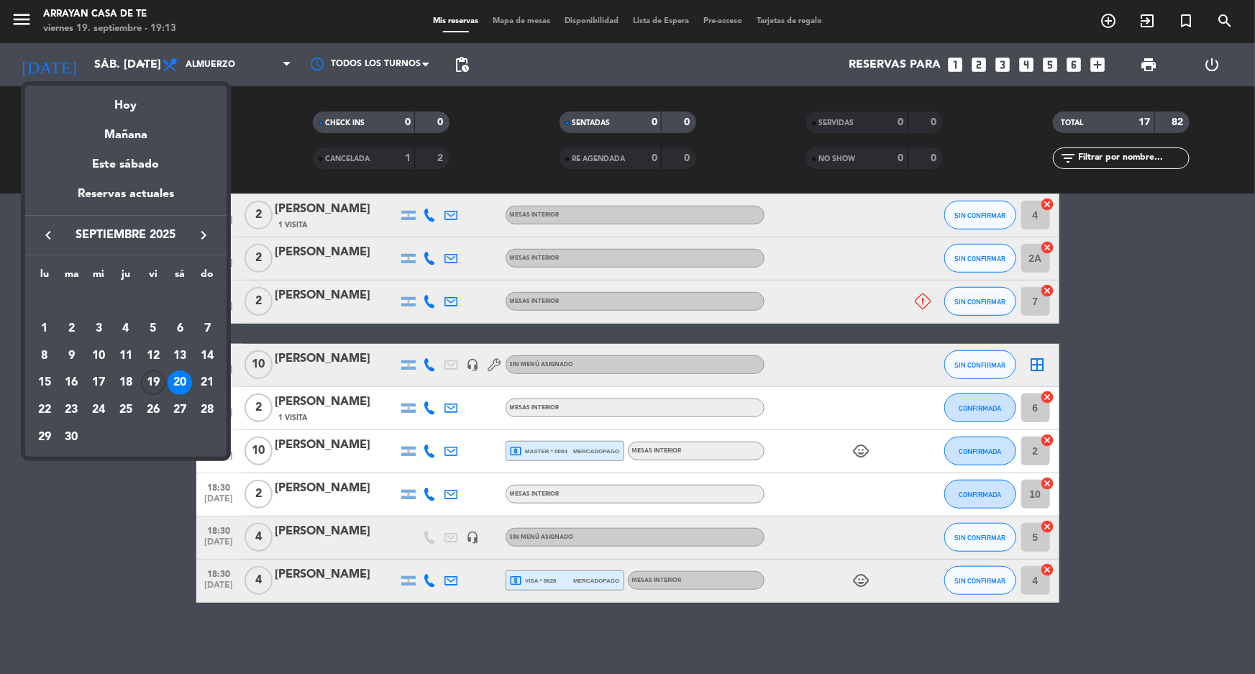
click at [155, 383] on div "19" at bounding box center [153, 382] width 24 height 24
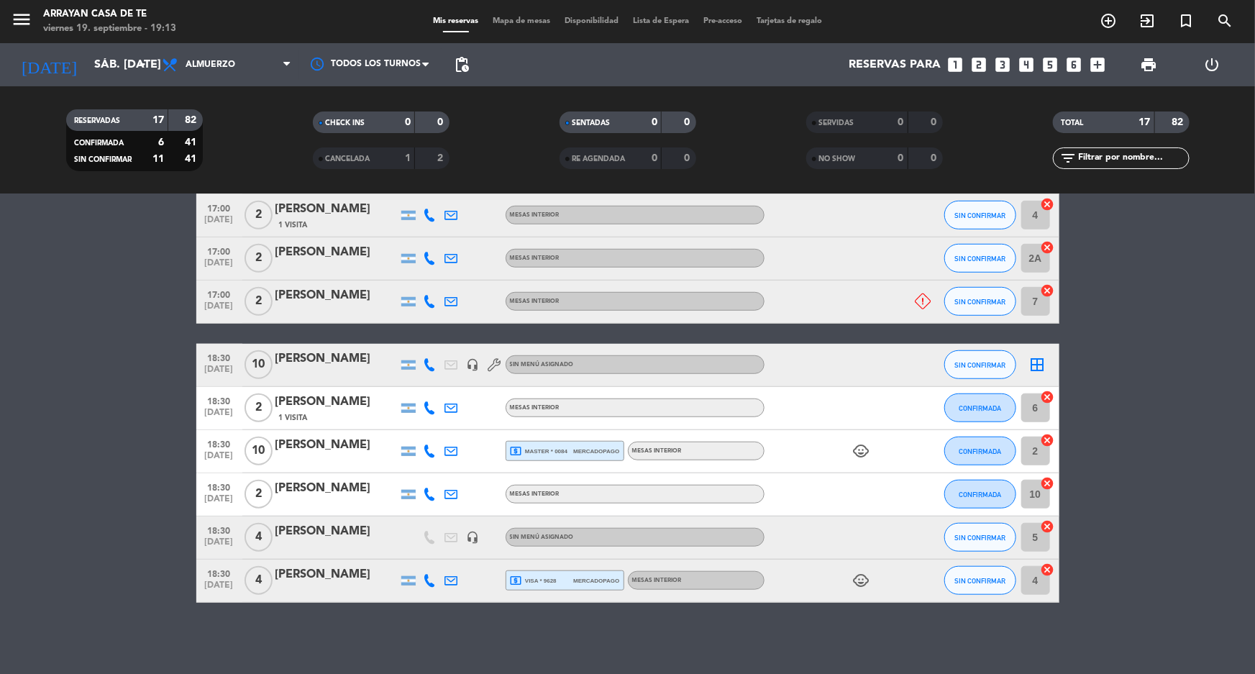
type input "vie. [DATE]"
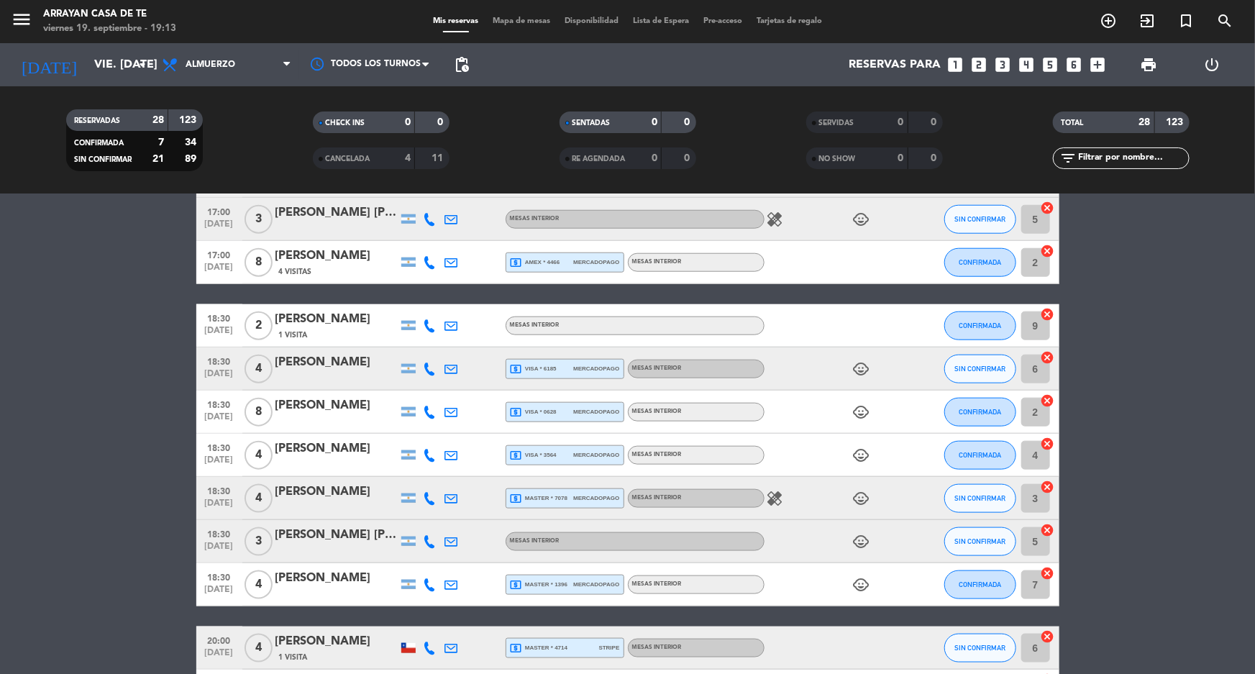
scroll to position [946, 0]
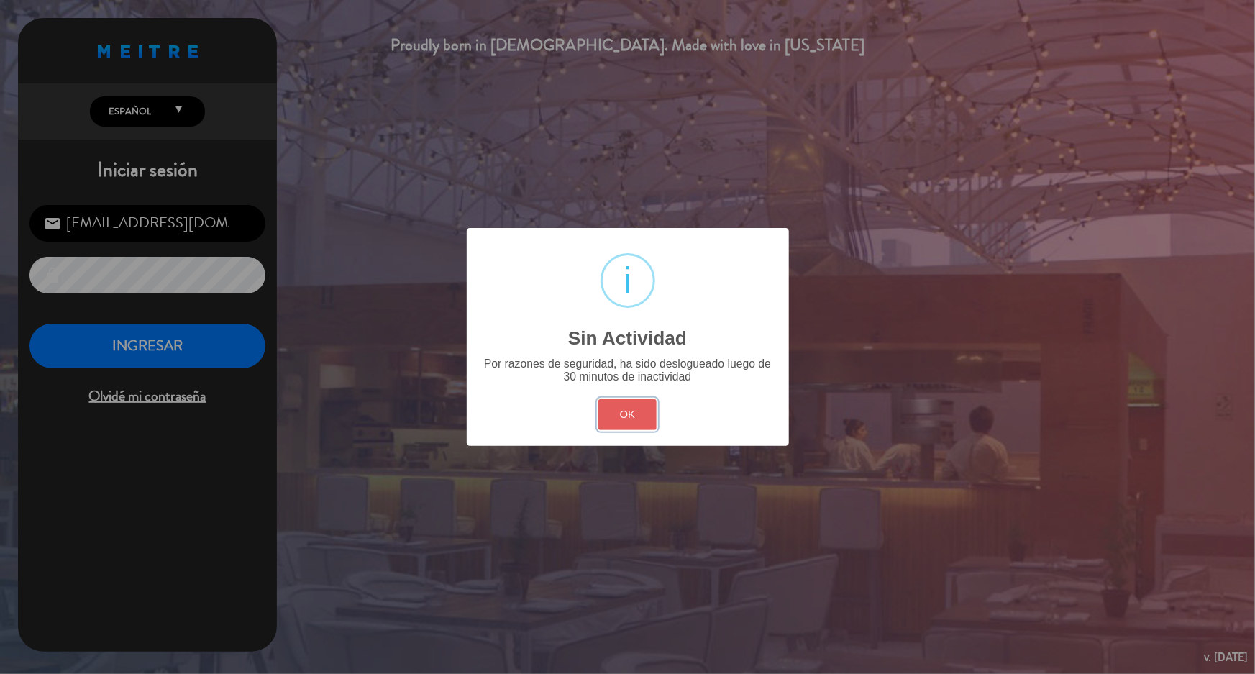
click at [642, 411] on button "OK" at bounding box center [627, 414] width 58 height 31
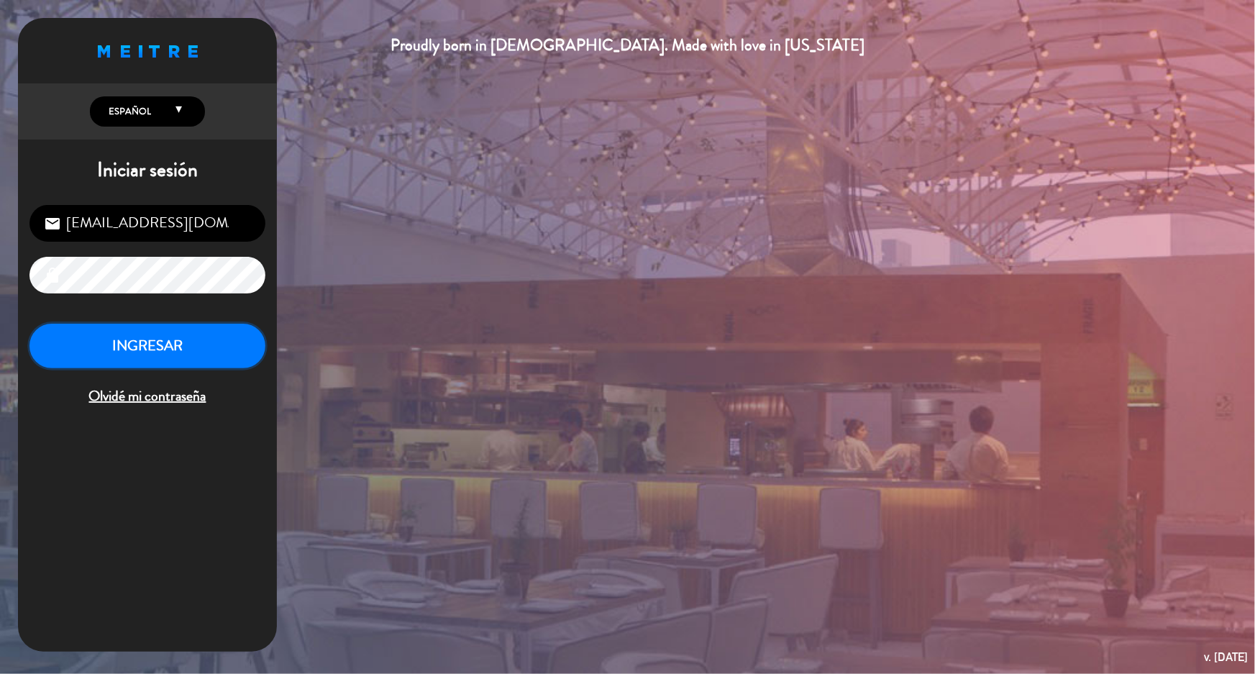
click at [197, 349] on button "INGRESAR" at bounding box center [147, 346] width 236 height 45
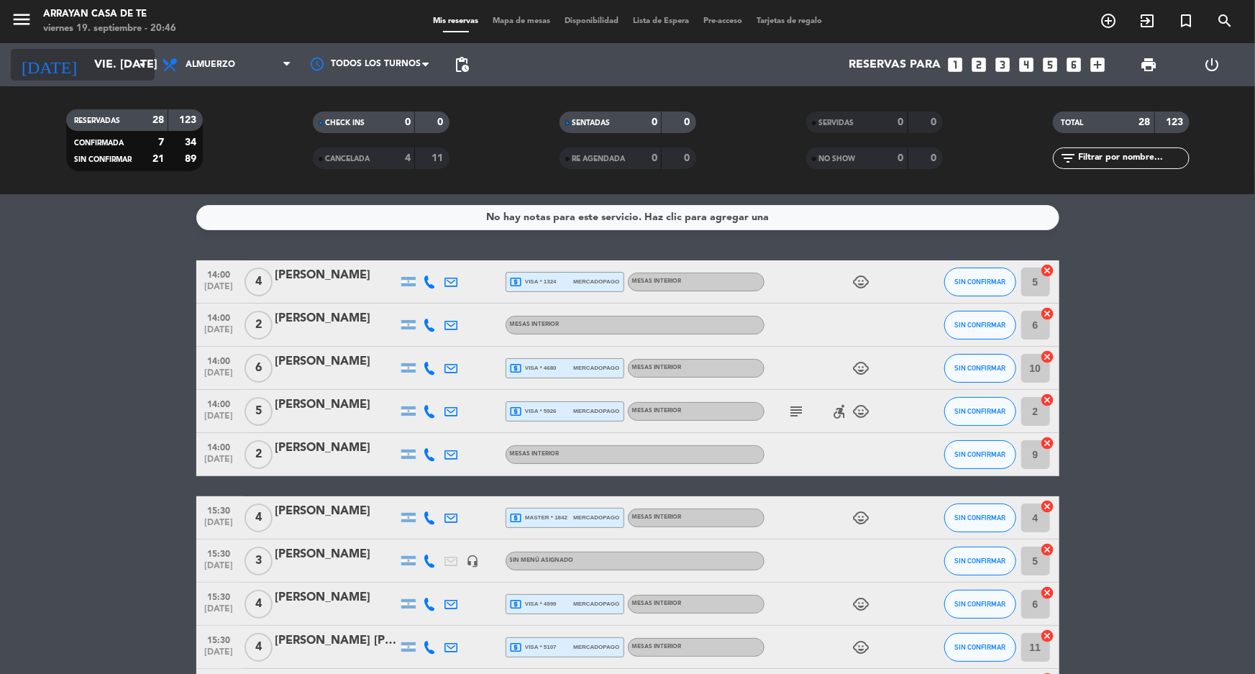
click at [122, 63] on input "vie. [DATE]" at bounding box center [163, 65] width 152 height 28
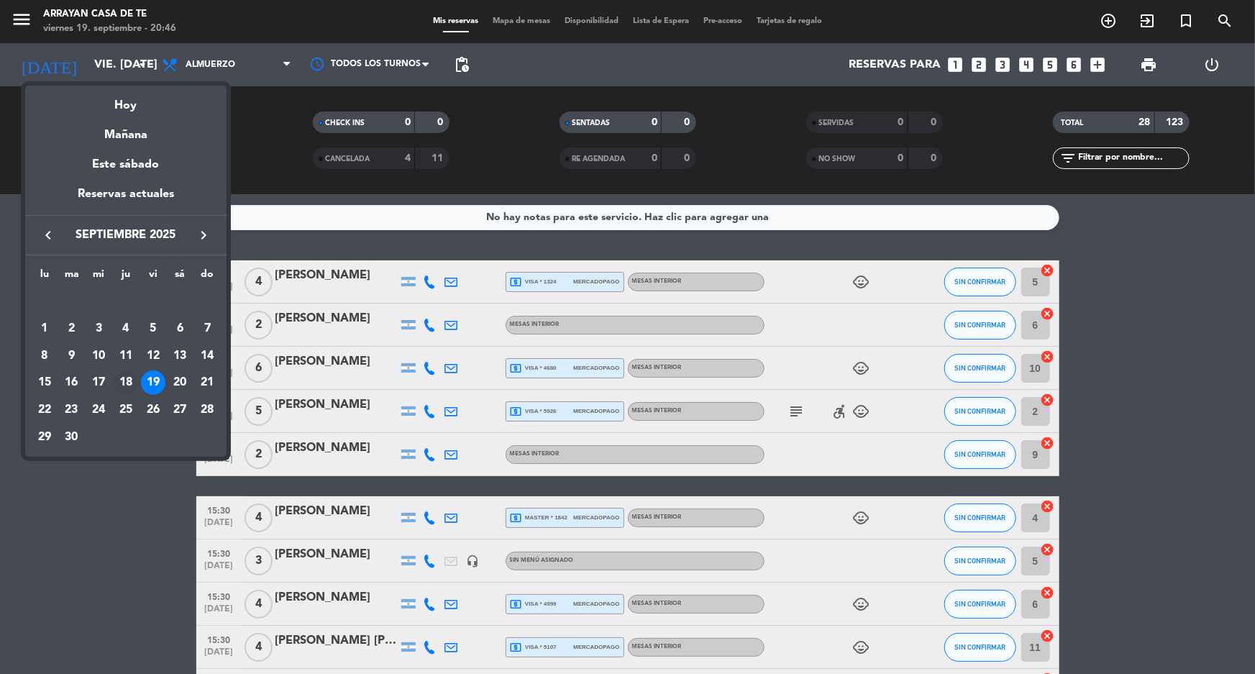
click at [129, 373] on div "18" at bounding box center [126, 382] width 24 height 24
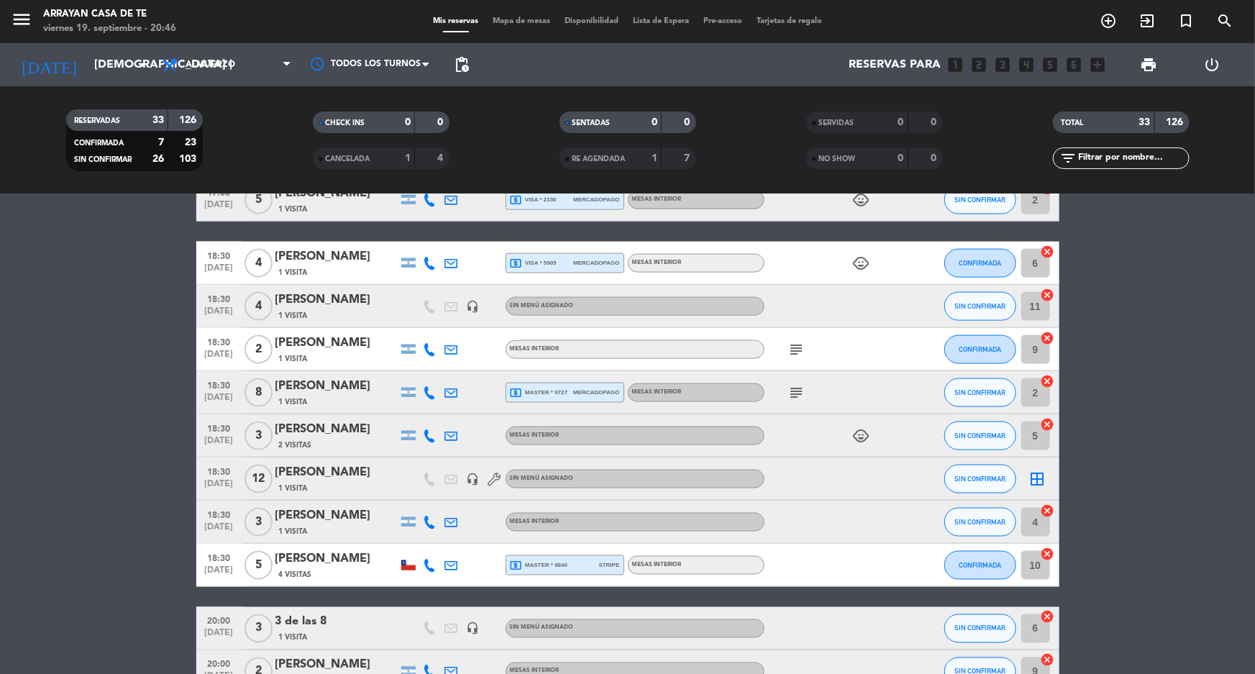
scroll to position [1162, 0]
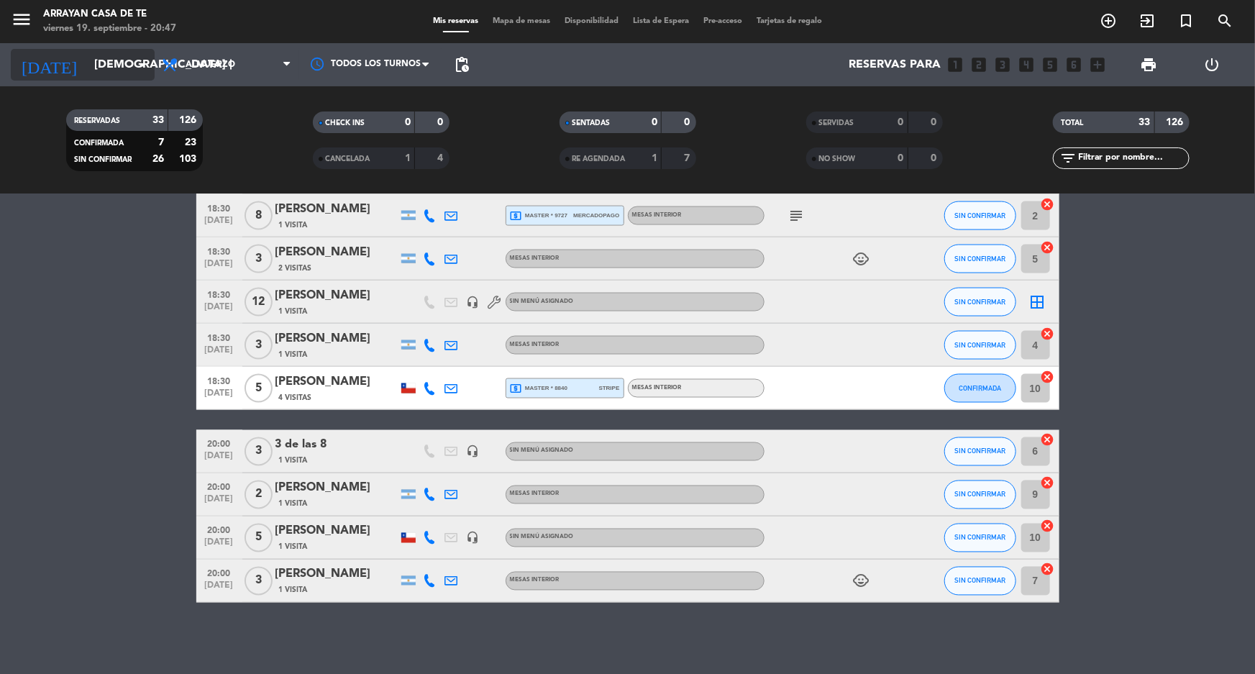
click at [75, 49] on div "[DATE] [DEMOGRAPHIC_DATA] [DATE] arrow_drop_down" at bounding box center [83, 65] width 144 height 32
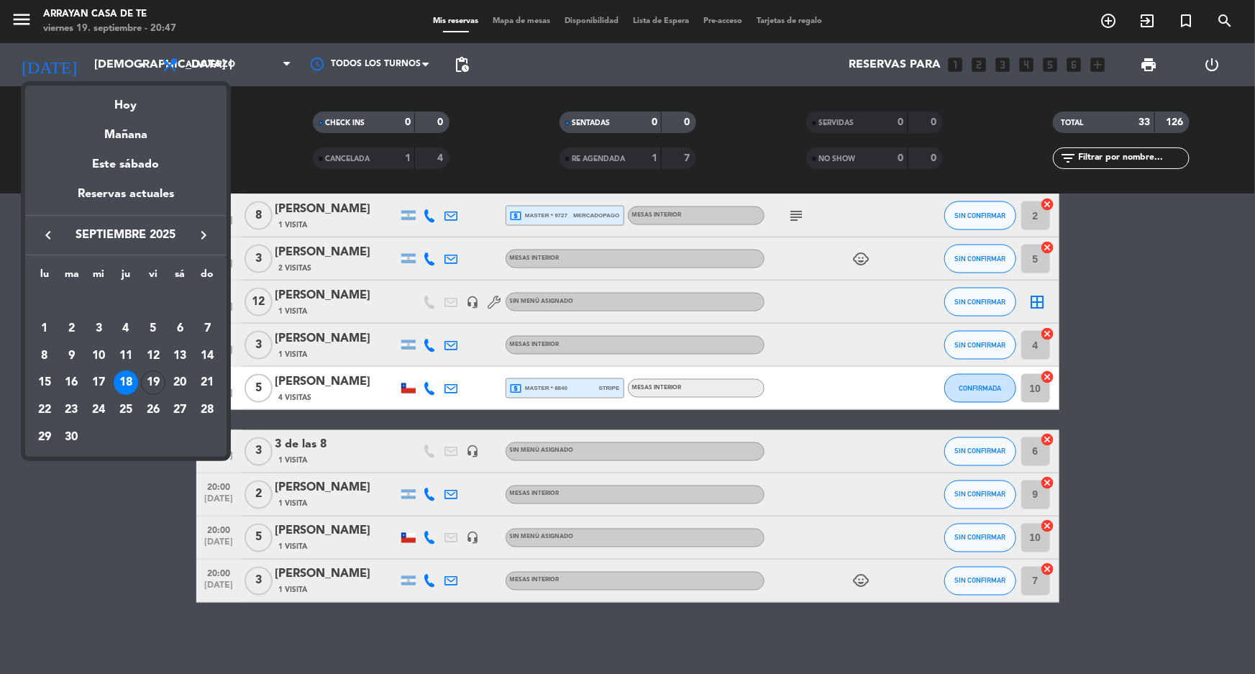
click at [157, 374] on div "19" at bounding box center [153, 382] width 24 height 24
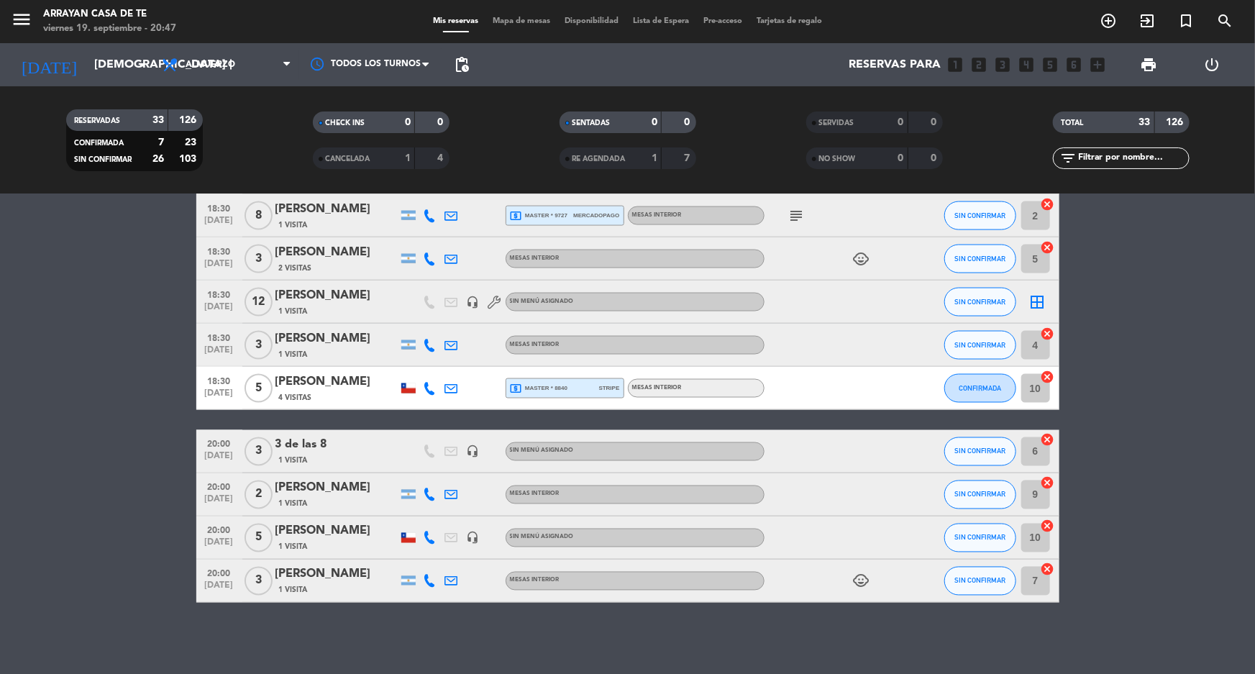
type input "vie. [DATE]"
